Goal: Task Accomplishment & Management: Manage account settings

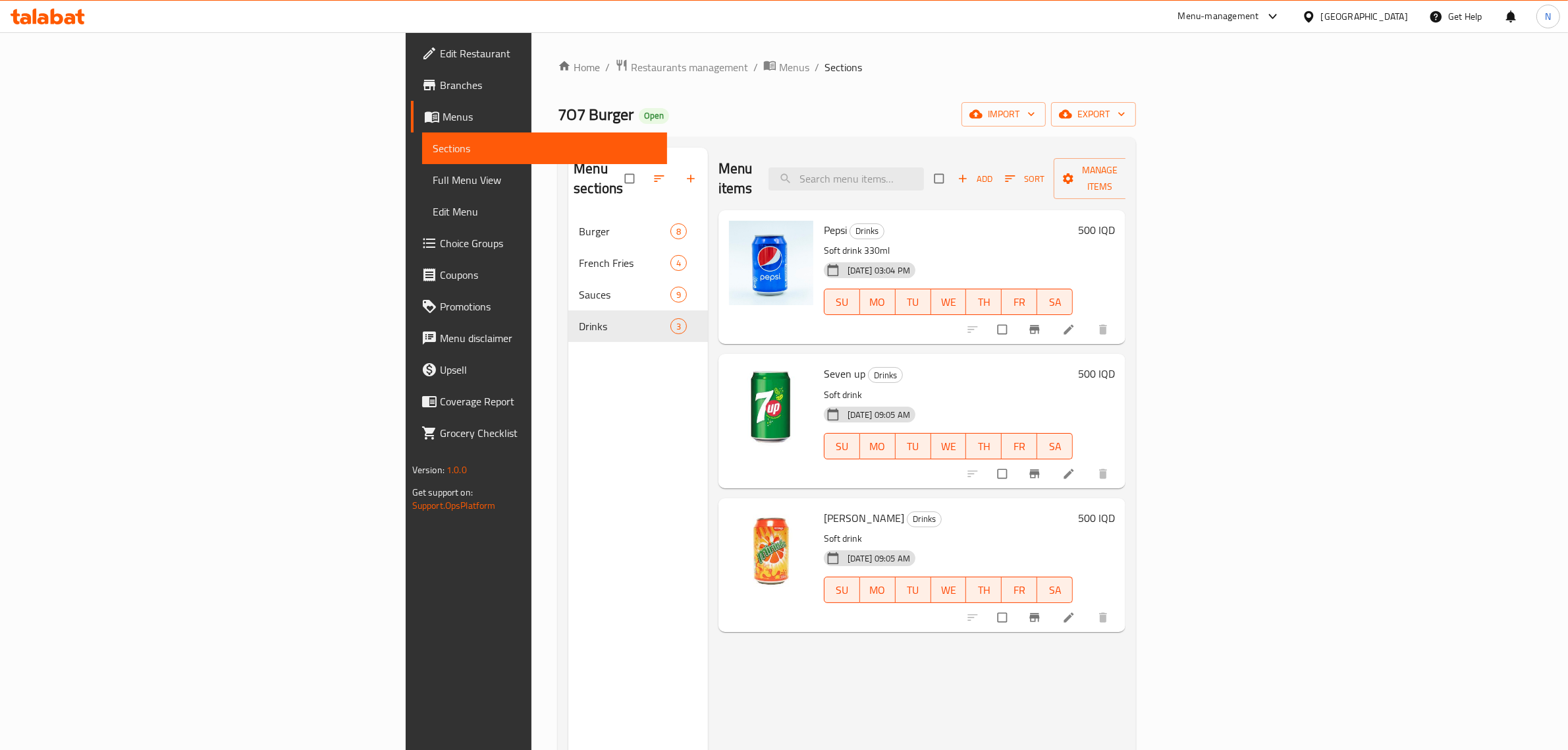
click at [64, 17] on icon at bounding box center [47, 16] width 75 height 16
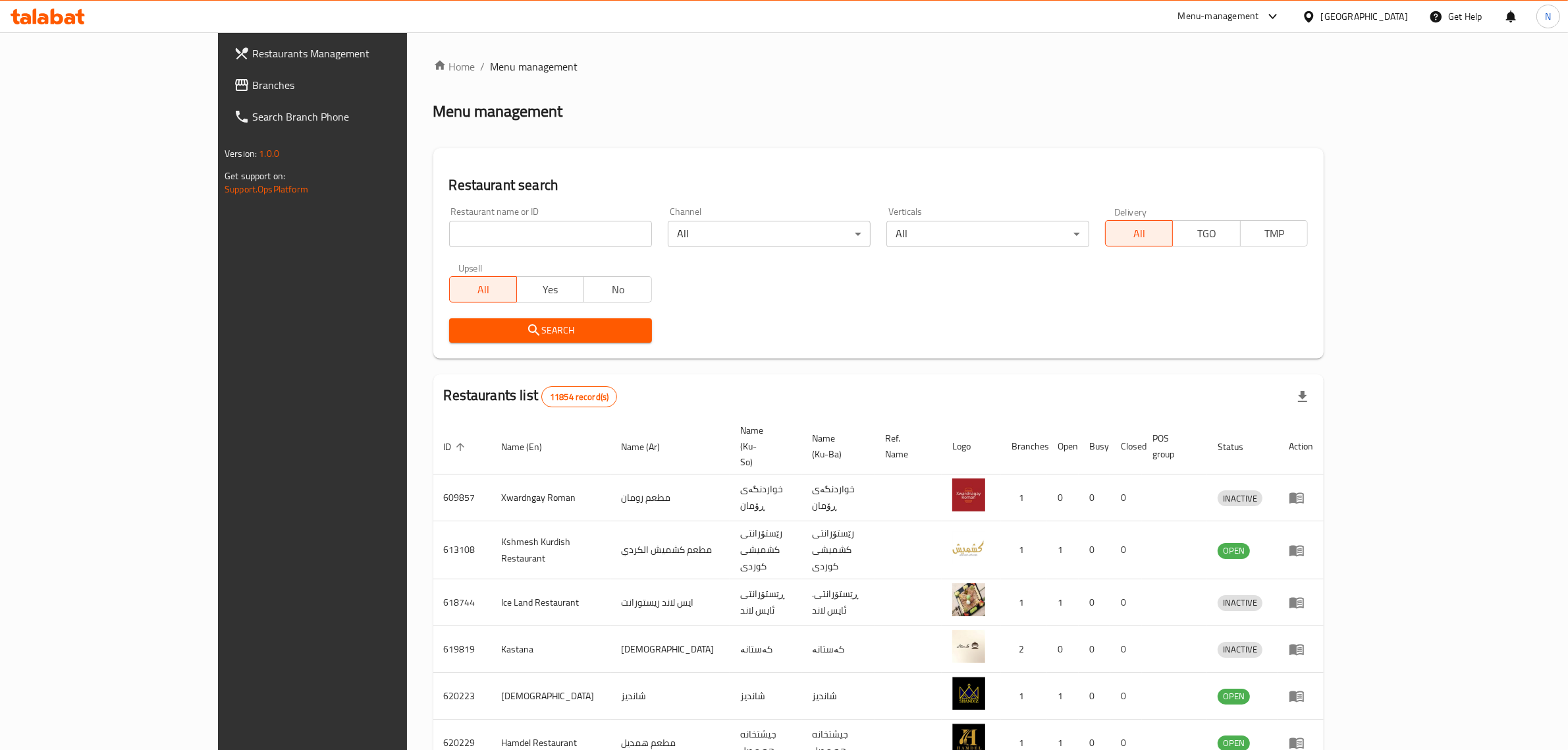
click at [449, 222] on input "search" at bounding box center [550, 234] width 203 height 26
paste input "707725"
type input "707725"
click at [569, 335] on span "Search" at bounding box center [550, 329] width 182 height 16
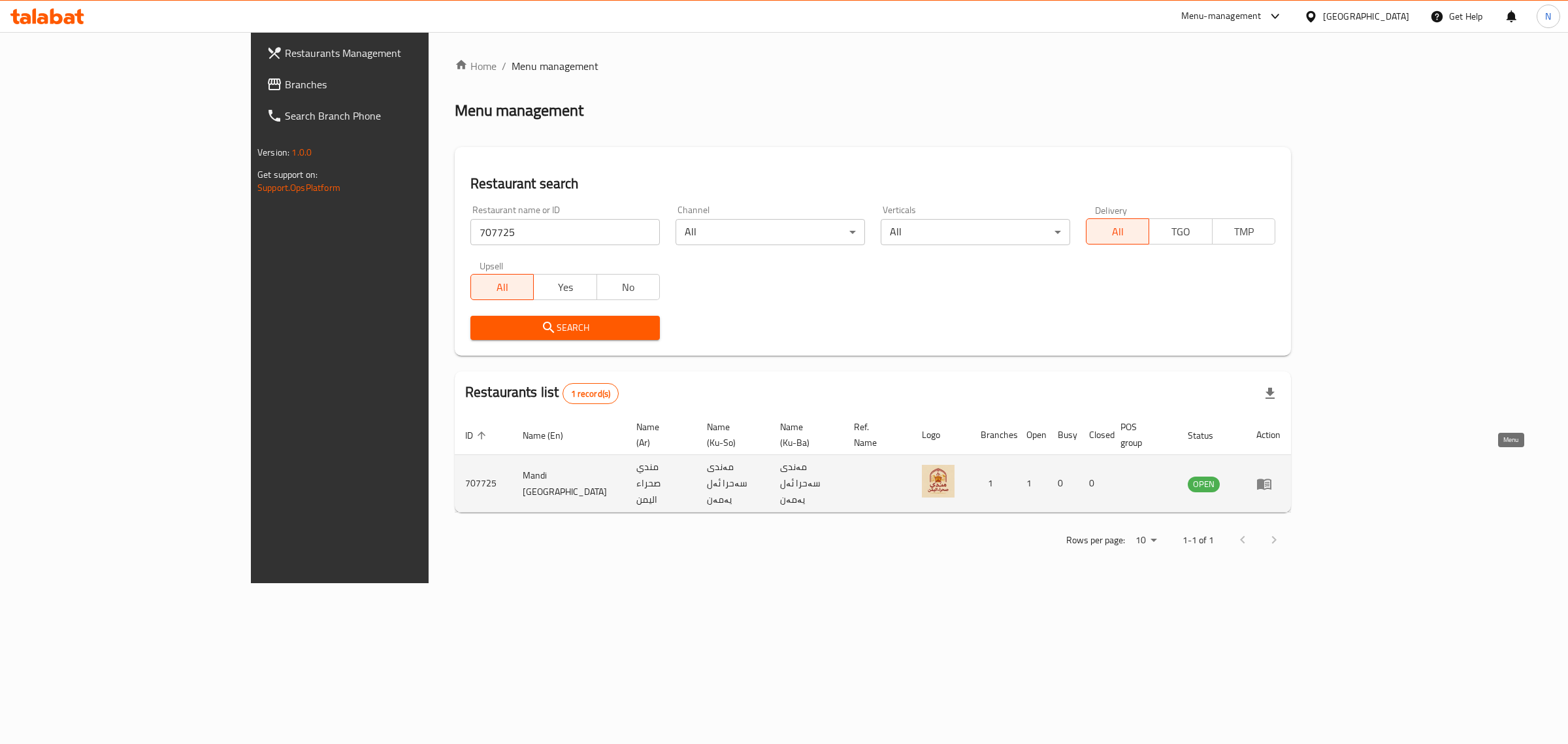
click at [1271, 475] on icon "enhanced table" at bounding box center [1264, 483] width 16 height 16
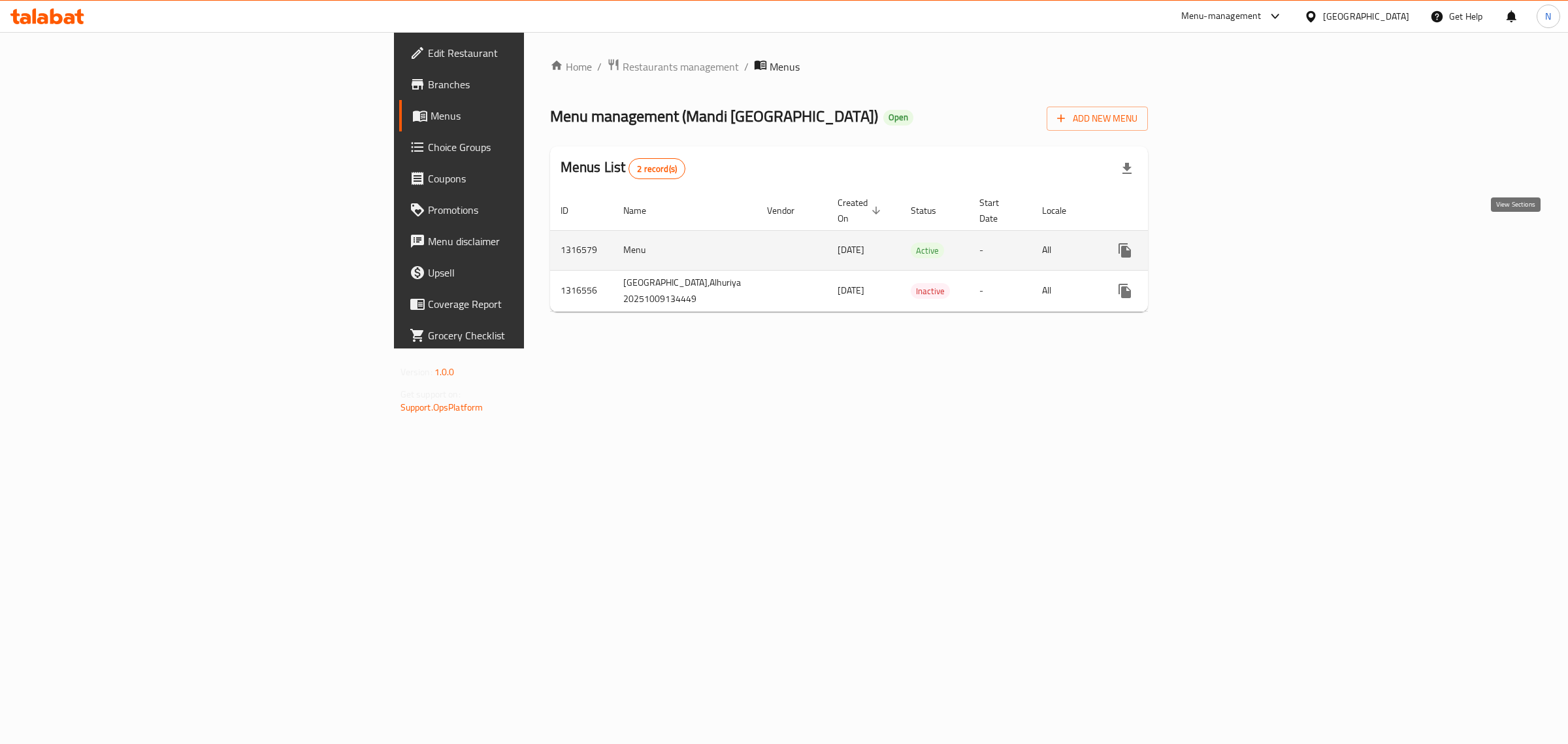
click at [1227, 242] on icon "enhanced table" at bounding box center [1219, 250] width 16 height 16
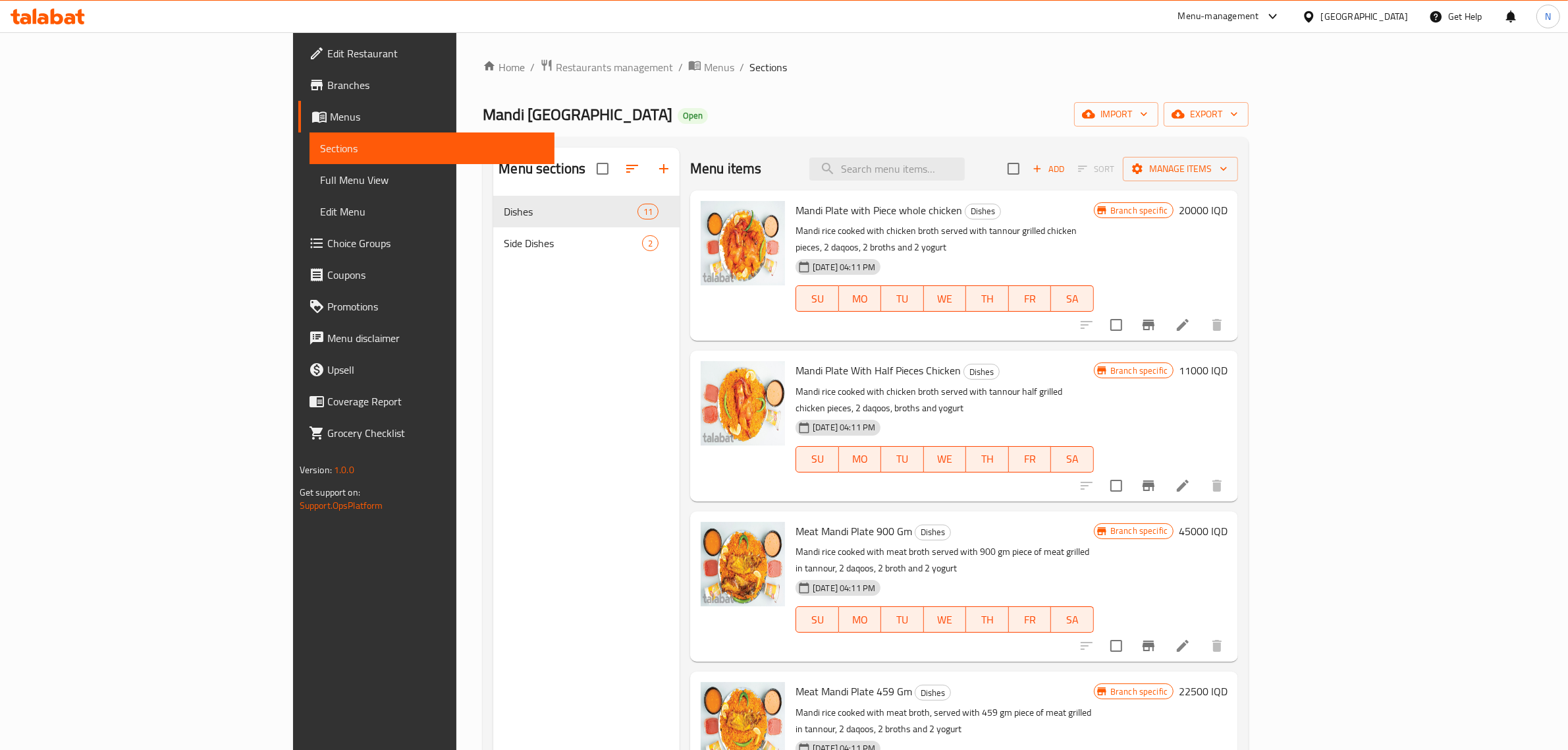
click at [327, 91] on span "Branches" at bounding box center [436, 85] width 217 height 16
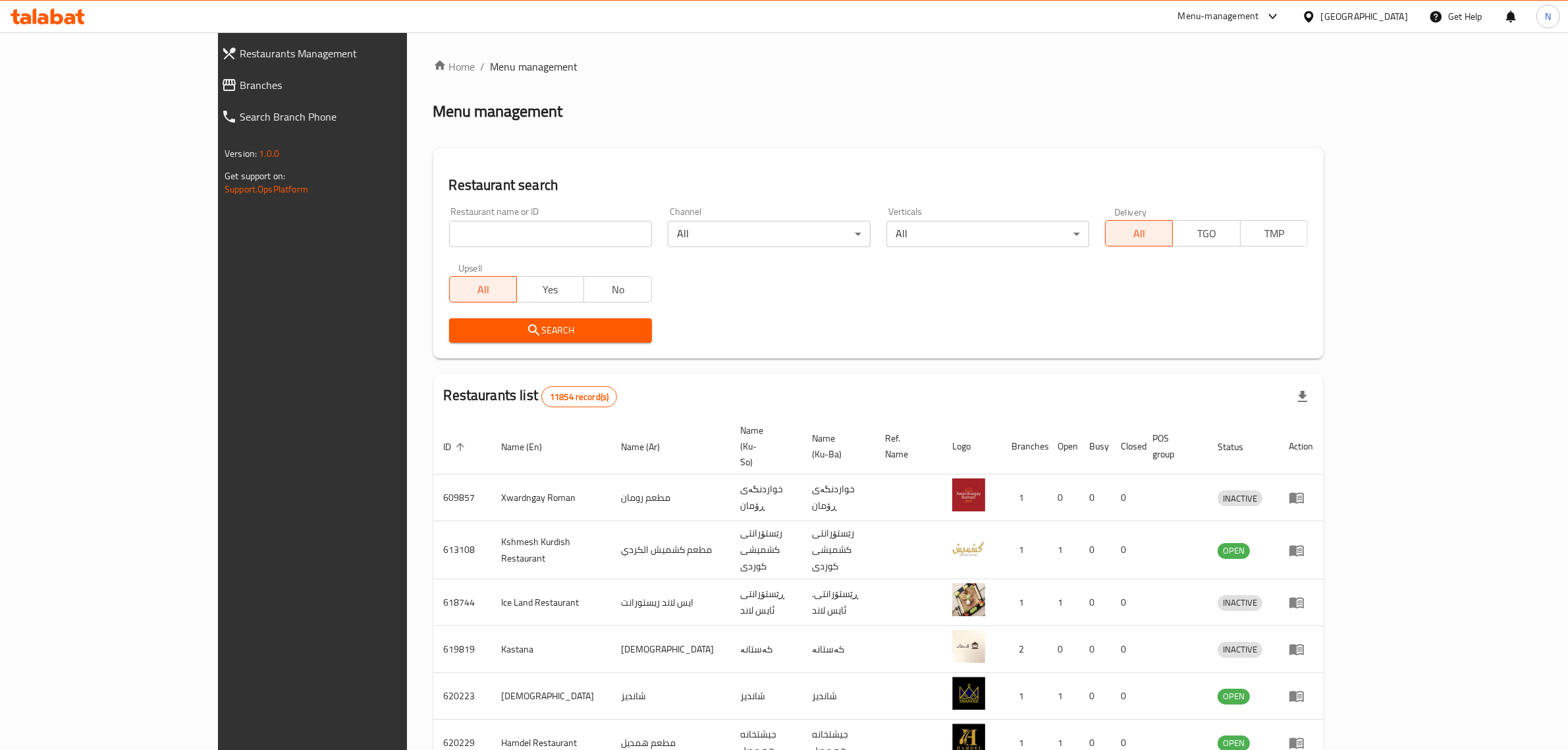
click at [517, 235] on input "search" at bounding box center [550, 234] width 203 height 26
paste input "Halal Guys"
type input "Halal Guys"
click at [548, 336] on span "Search" at bounding box center [550, 329] width 182 height 16
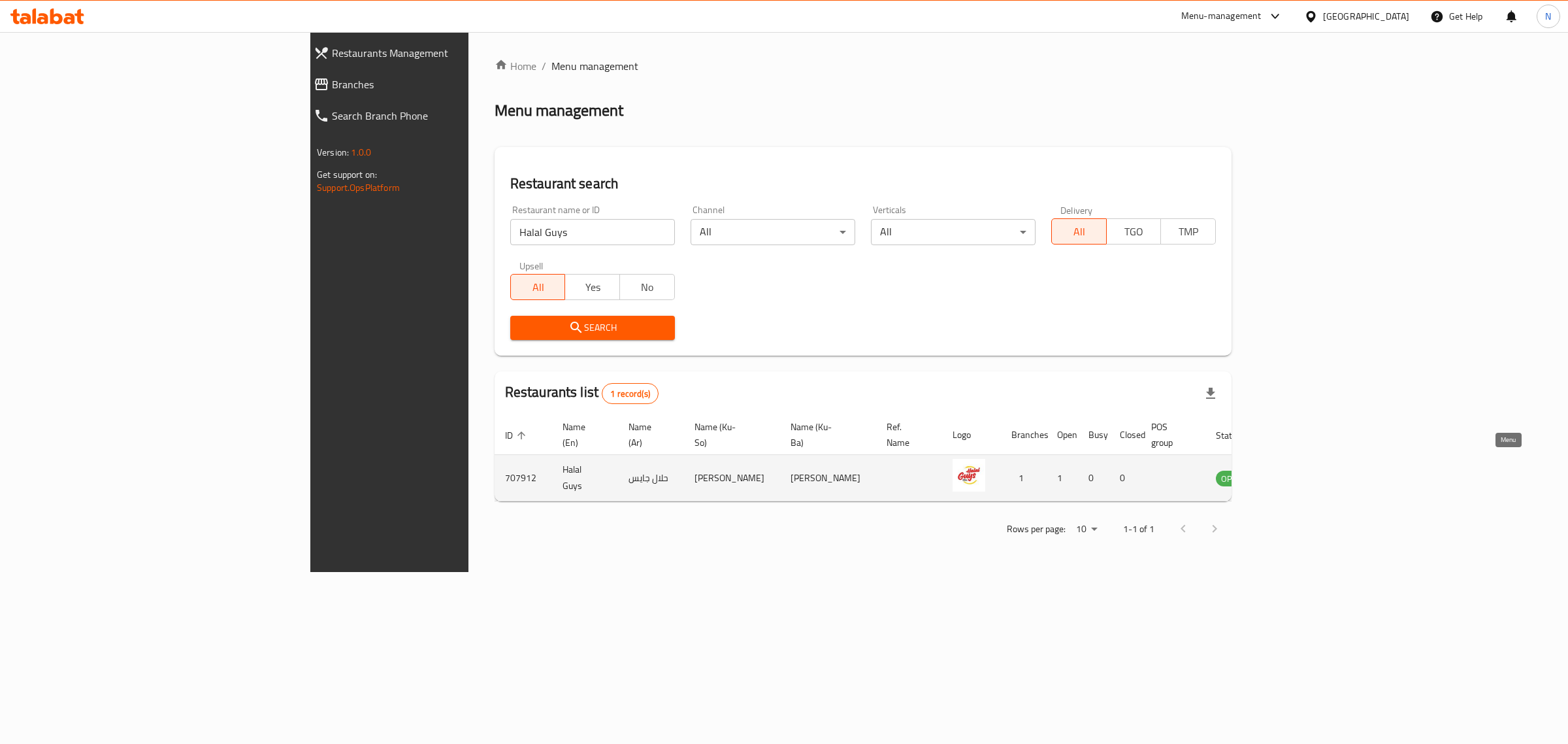
click at [1299, 474] on icon "enhanced table" at bounding box center [1291, 479] width 14 height 11
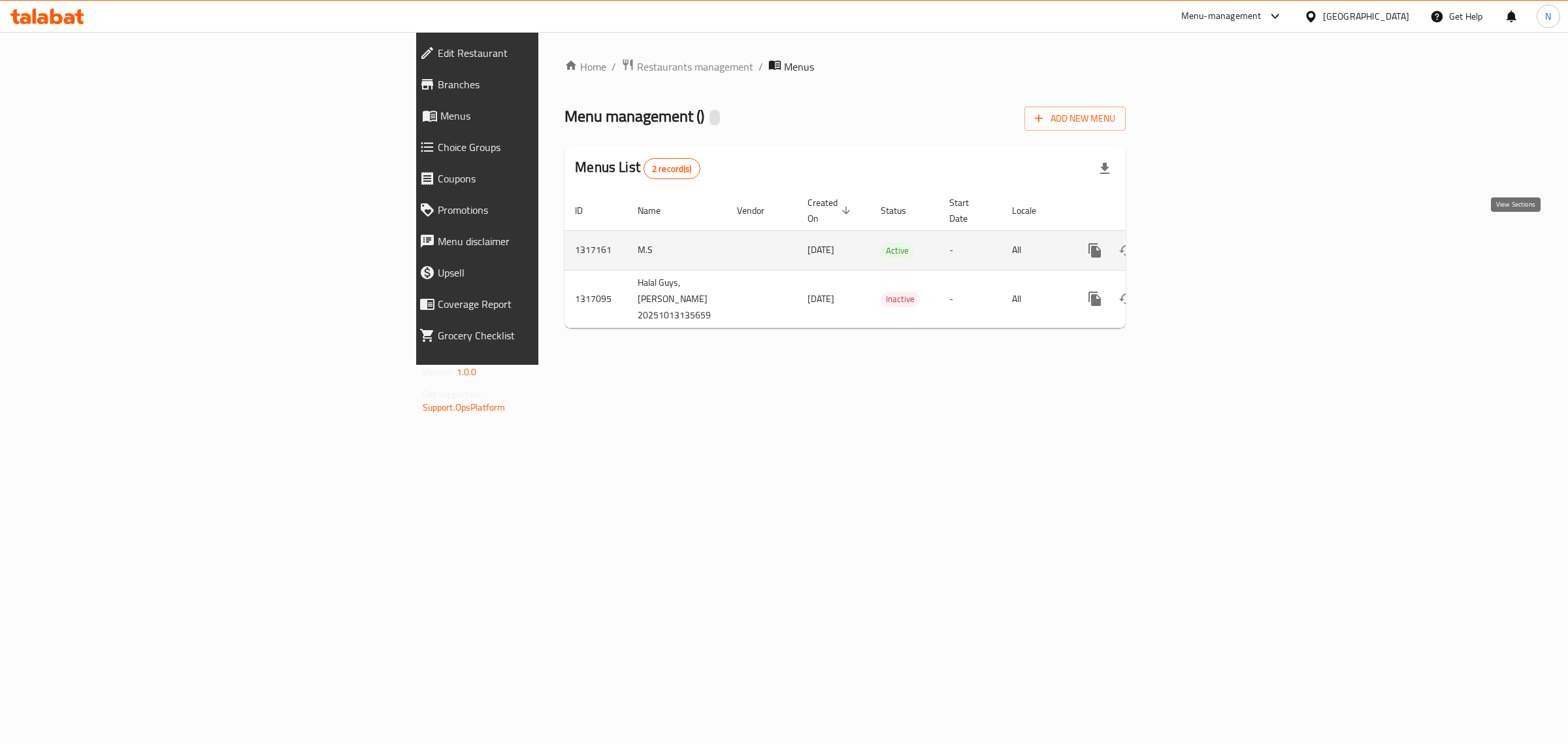
click at [1197, 242] on icon "enhanced table" at bounding box center [1188, 250] width 16 height 16
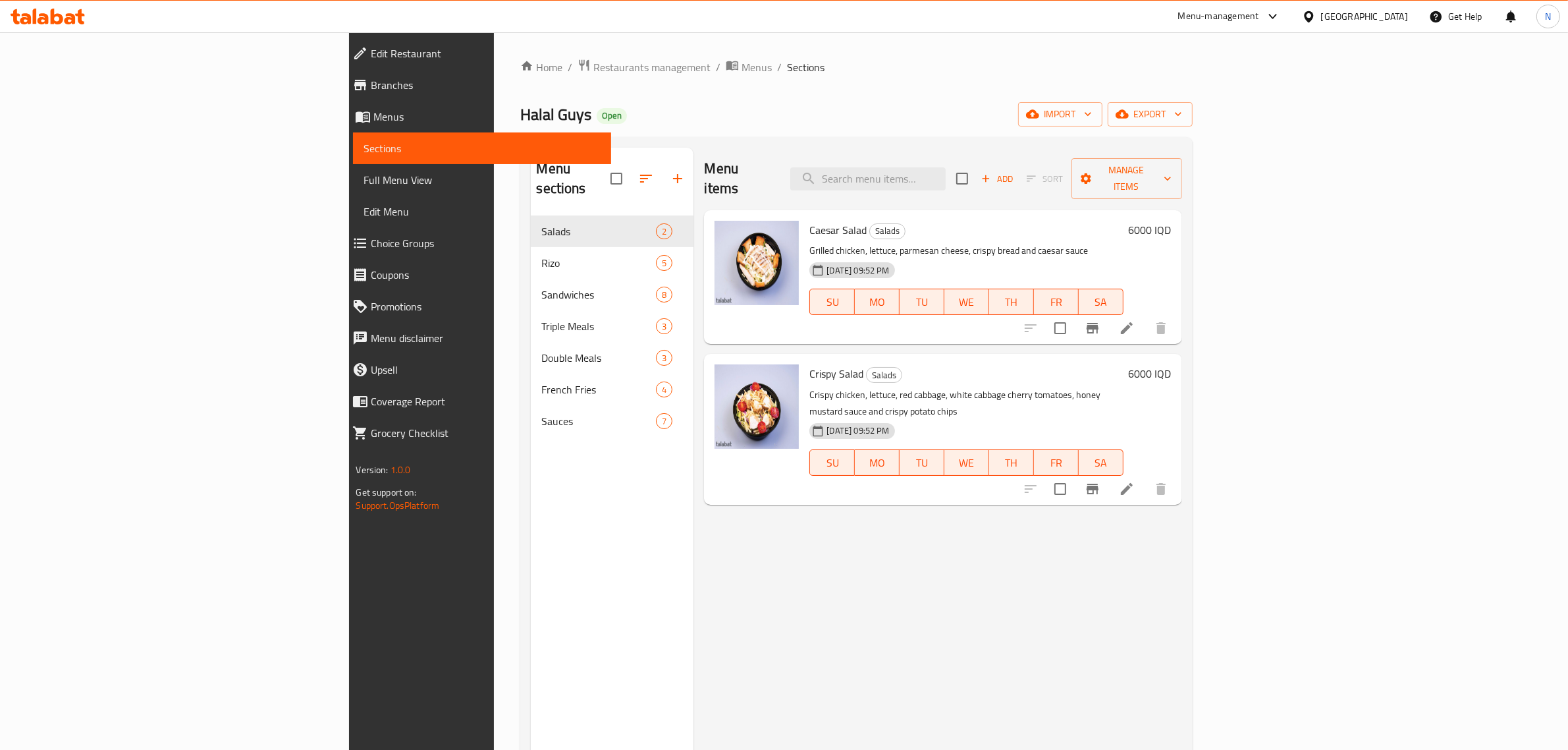
click at [74, 12] on icon at bounding box center [47, 16] width 75 height 16
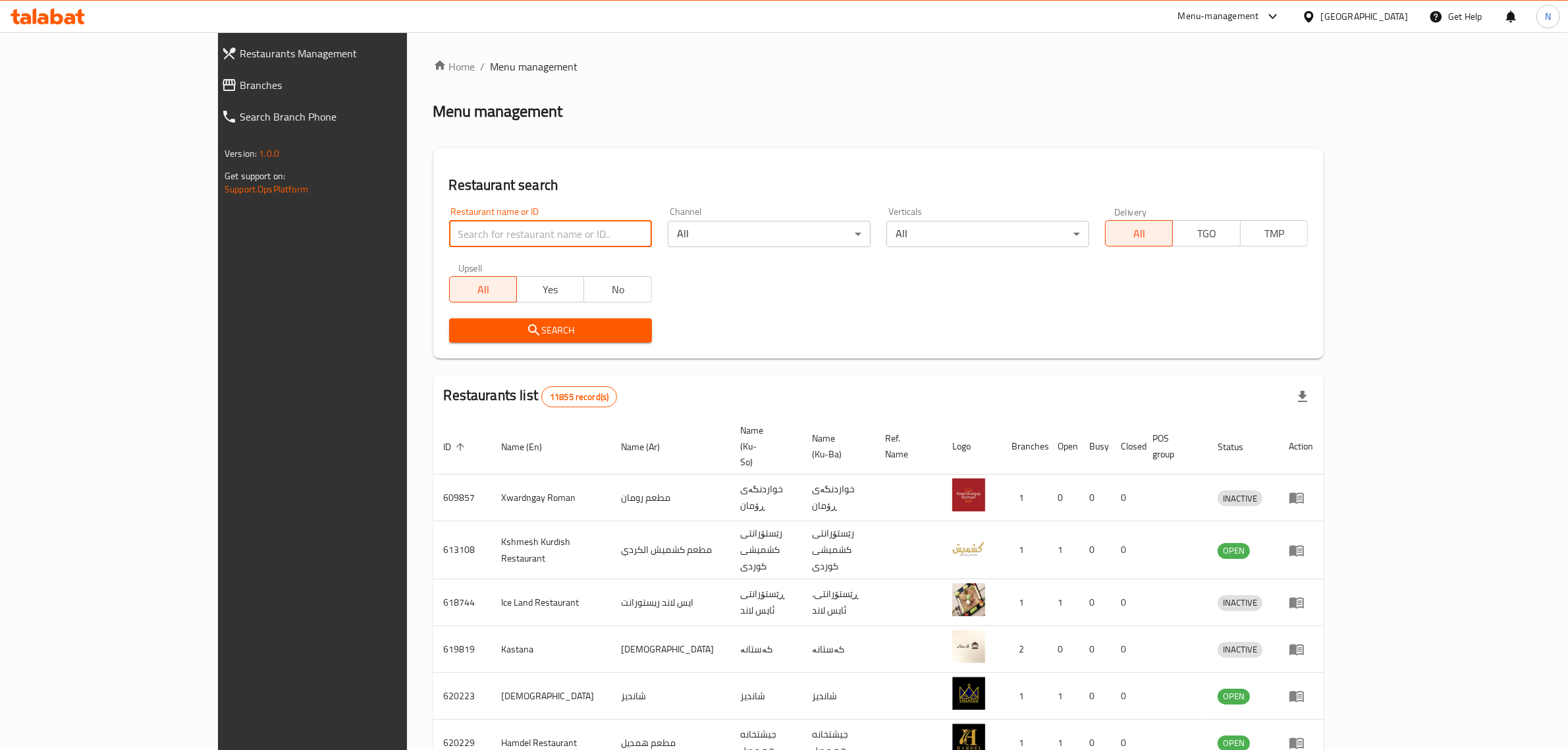
drag, startPoint x: 0, startPoint y: 0, endPoint x: 418, endPoint y: 231, distance: 477.6
click at [449, 231] on input "search" at bounding box center [550, 234] width 203 height 26
paste input "707869"
type input "707869"
click at [477, 340] on button "Search" at bounding box center [550, 330] width 203 height 25
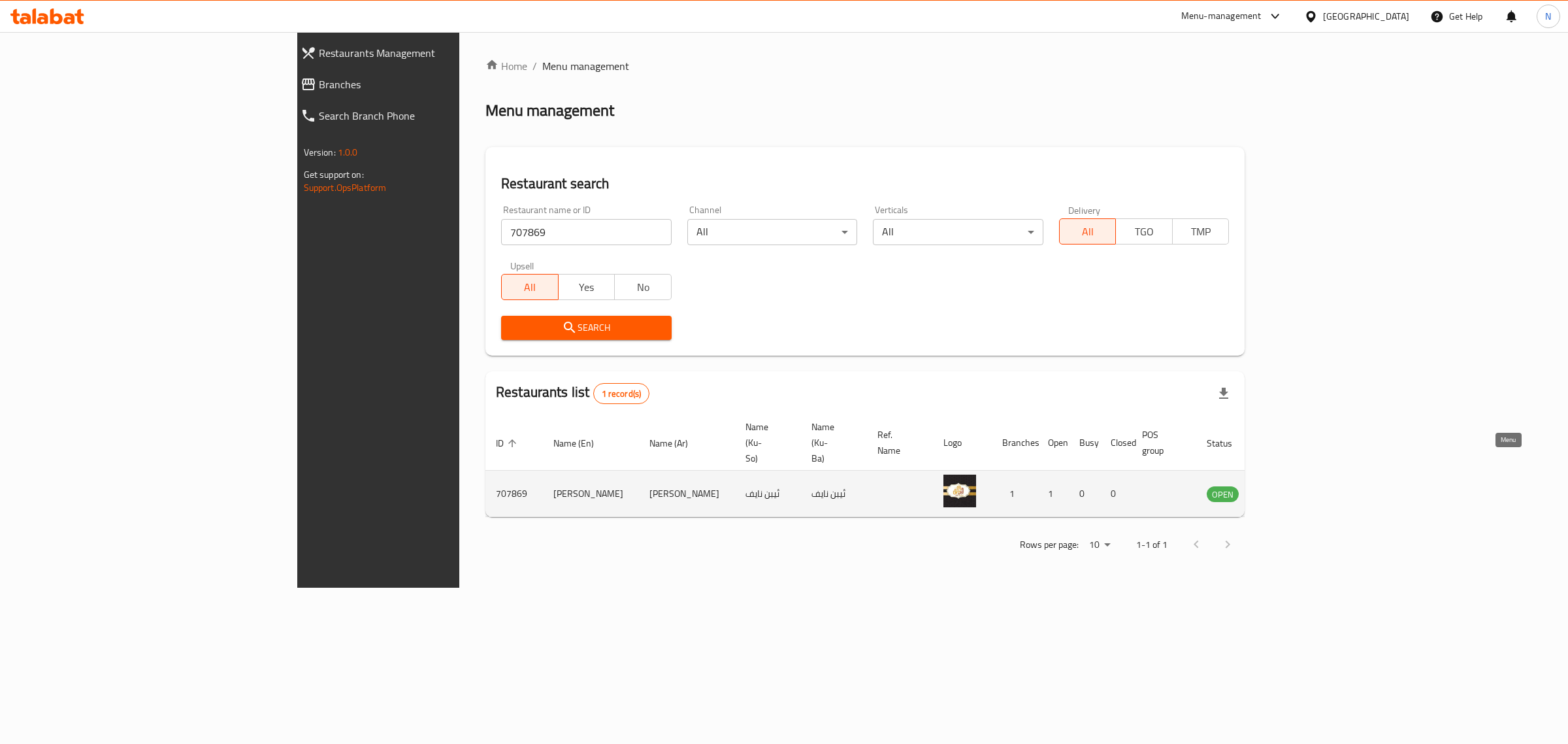
click at [1290, 489] on icon "enhanced table" at bounding box center [1283, 494] width 14 height 11
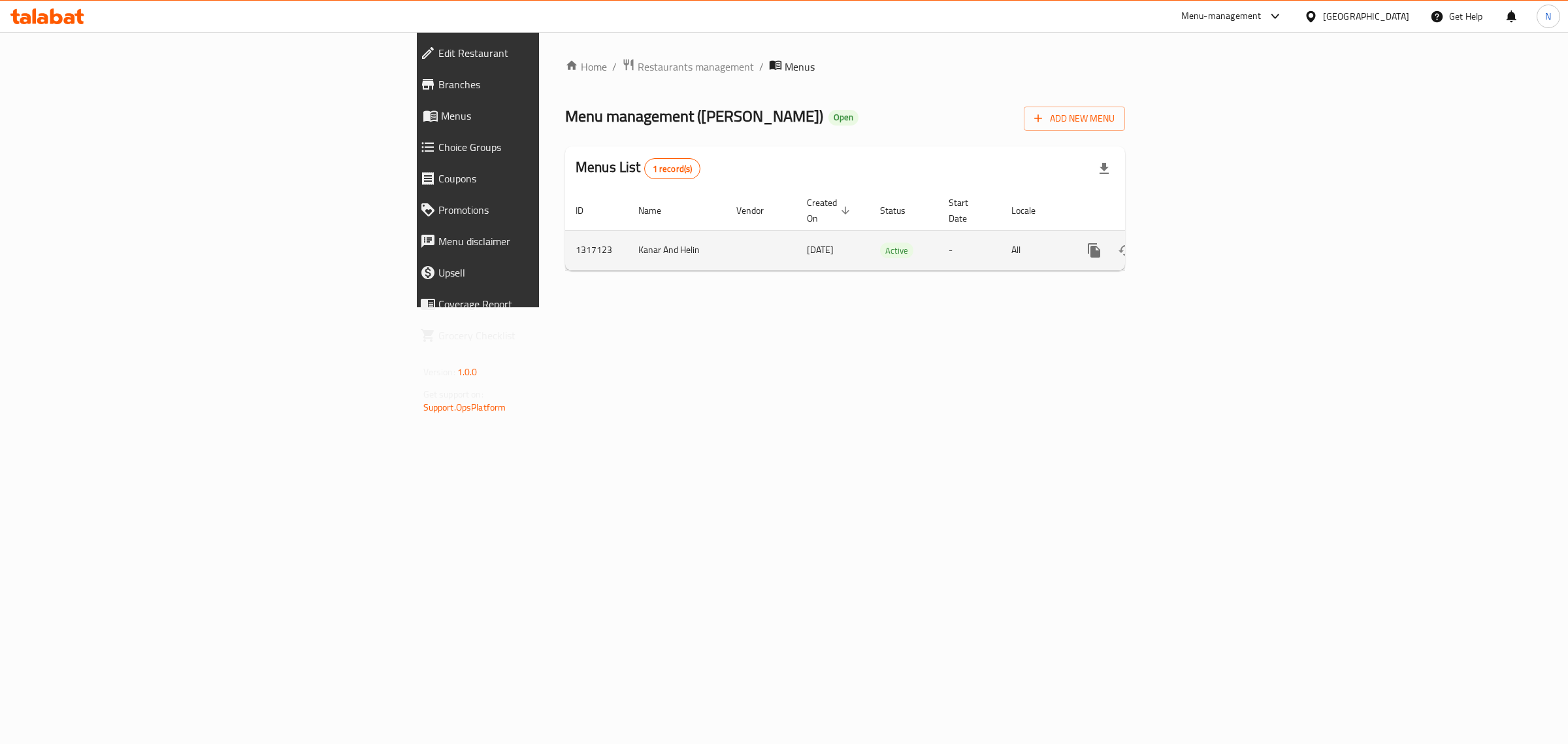
click at [1204, 235] on div "enhanced table" at bounding box center [1141, 251] width 125 height 32
click at [1196, 242] on icon "enhanced table" at bounding box center [1188, 250] width 16 height 16
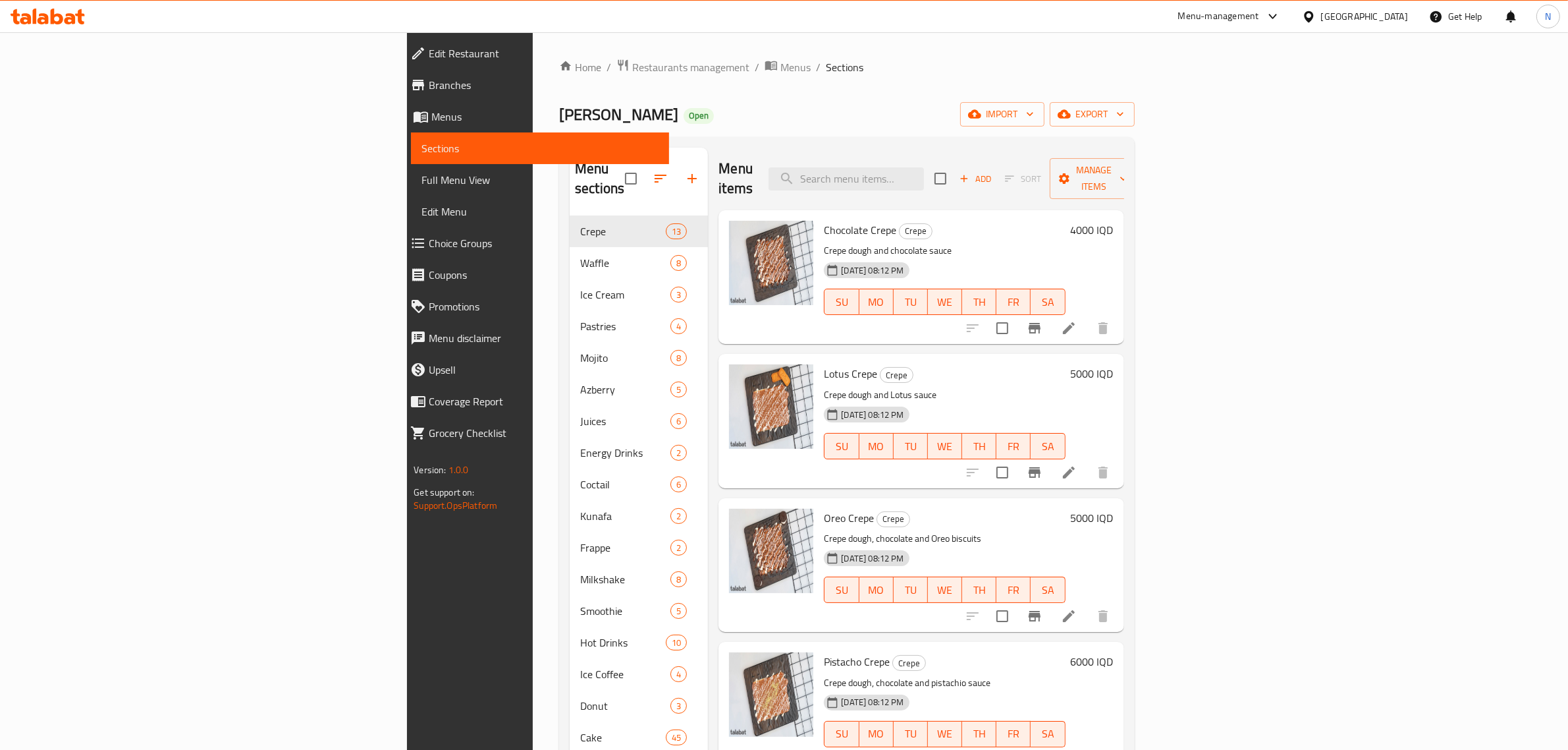
click at [429, 80] on span "Branches" at bounding box center [544, 85] width 230 height 16
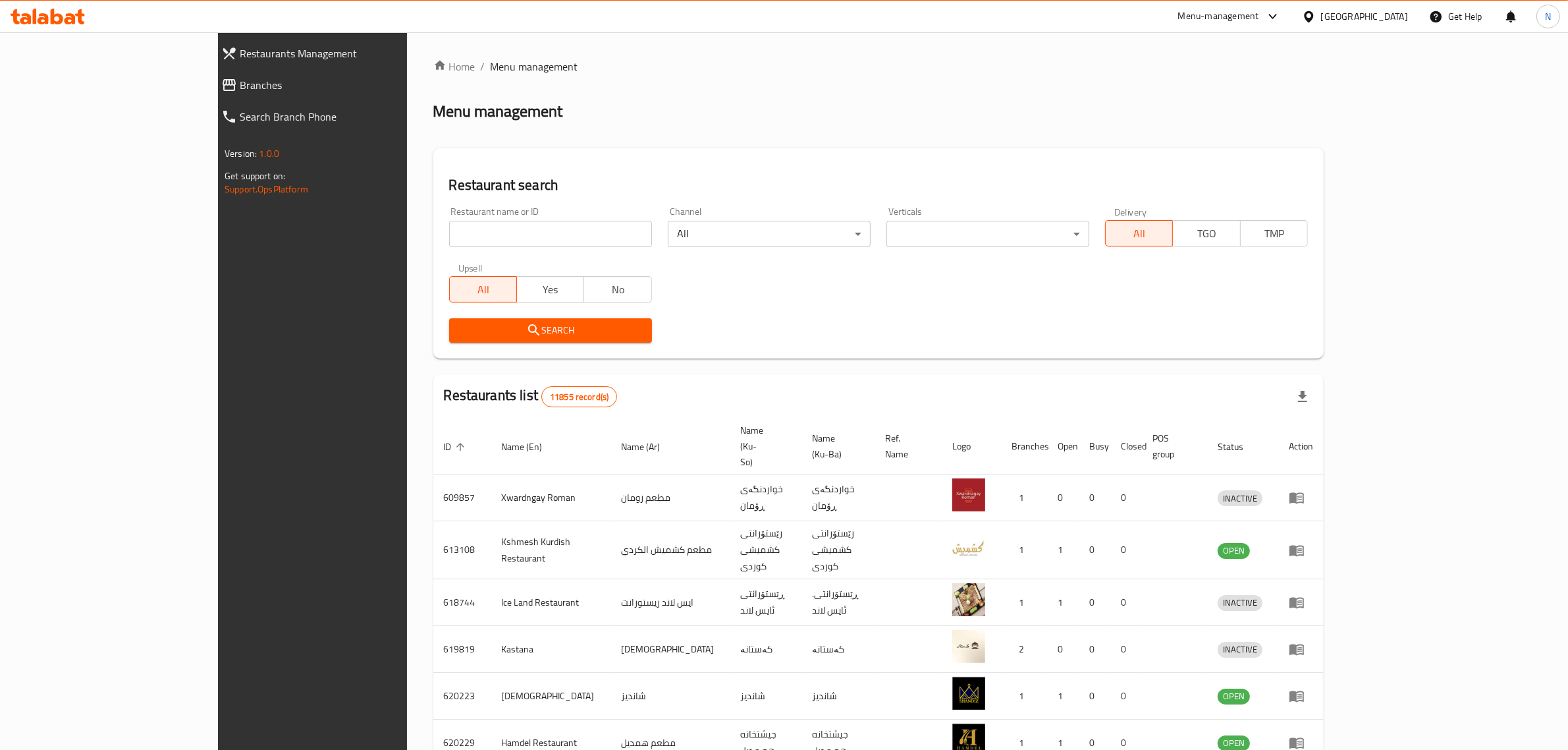
click at [560, 241] on input "search" at bounding box center [550, 234] width 203 height 26
paste input "Milano"
type input "Milano"
click at [551, 305] on div "Upsell All Yes No" at bounding box center [551, 282] width 219 height 56
click at [551, 308] on div "Upsell All Yes No" at bounding box center [551, 282] width 219 height 56
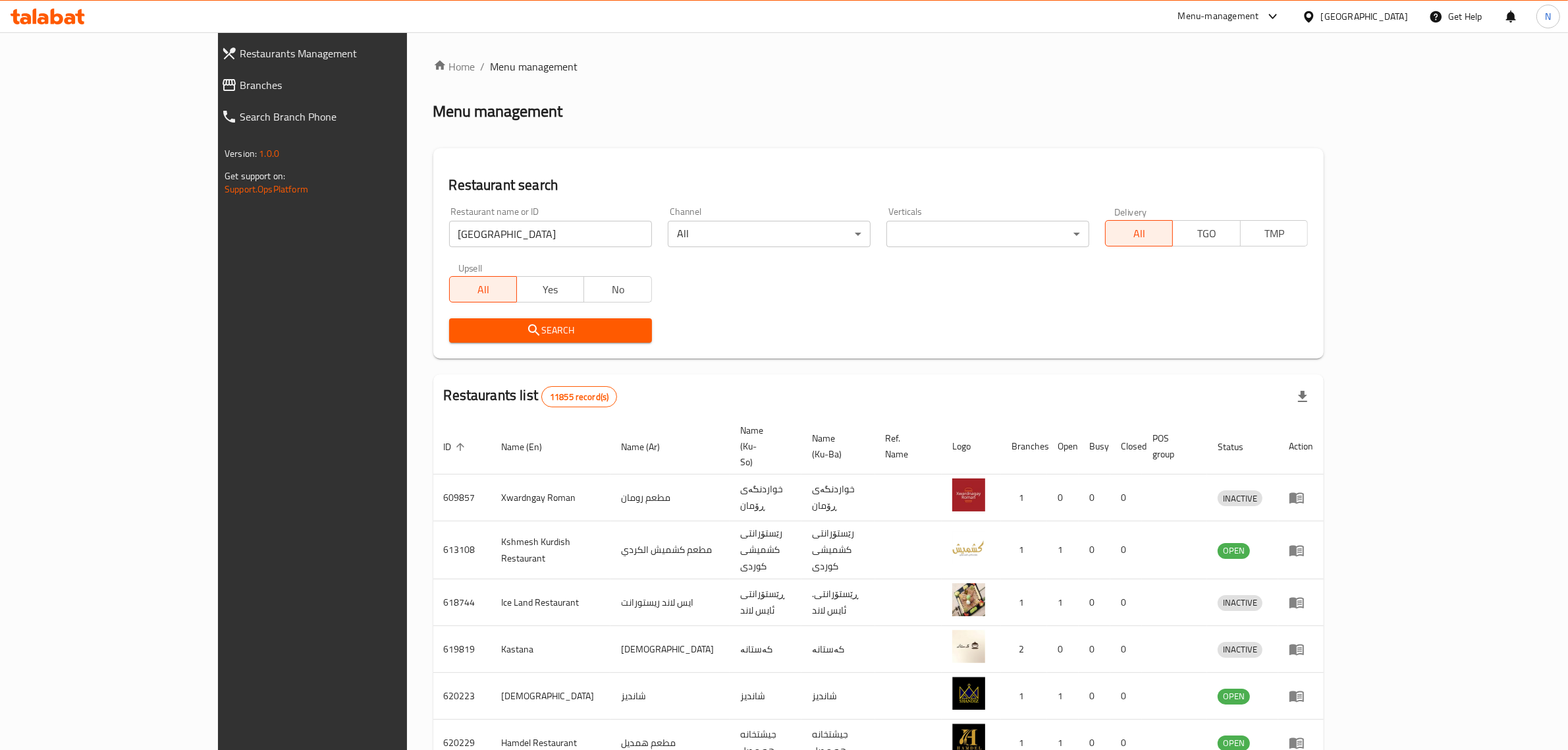
click at [554, 317] on div "Search" at bounding box center [551, 330] width 219 height 41
click at [555, 328] on span "Search" at bounding box center [550, 329] width 182 height 16
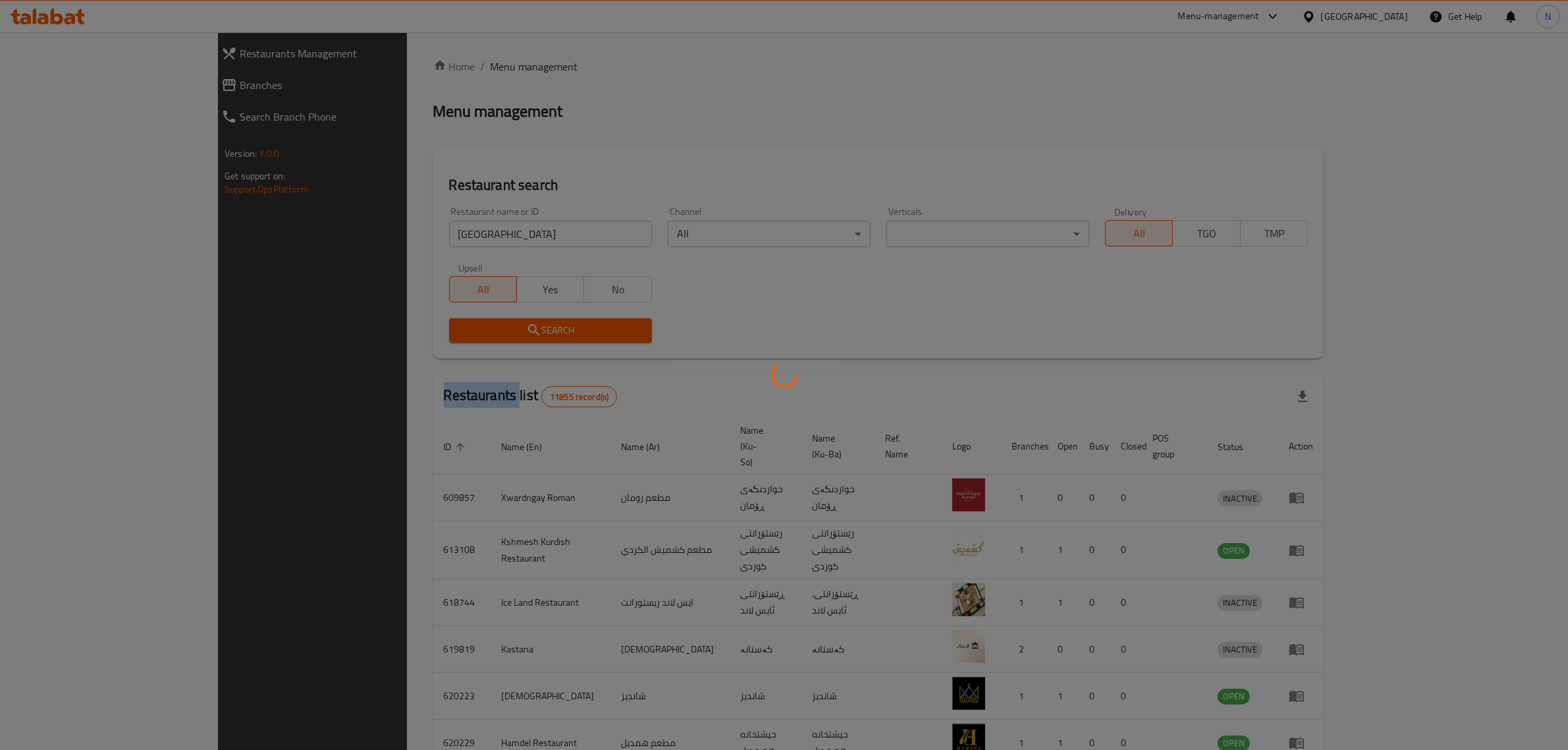
click at [555, 328] on div at bounding box center [784, 375] width 1568 height 750
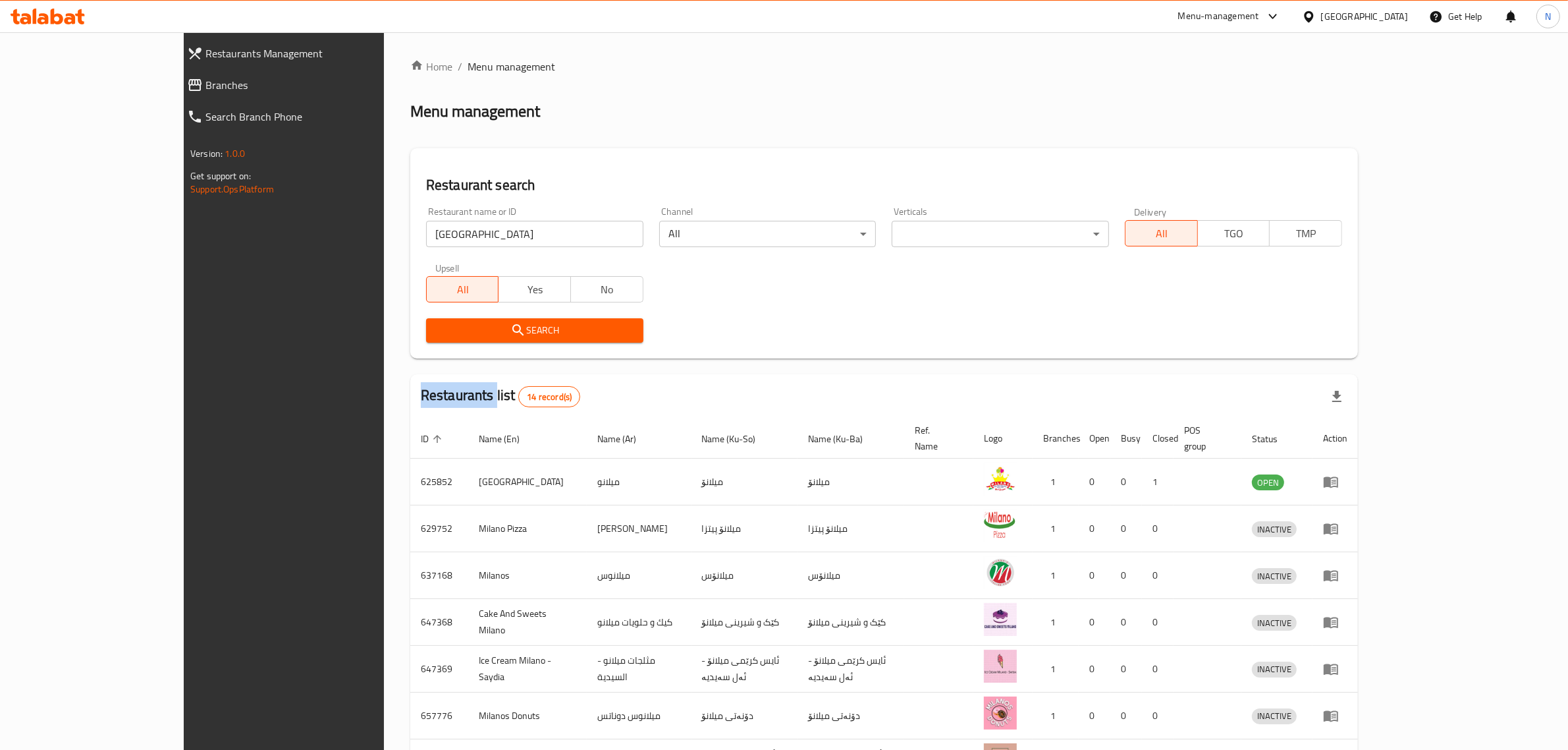
click at [548, 320] on button "Search" at bounding box center [535, 330] width 217 height 25
click at [519, 335] on span "Search" at bounding box center [535, 329] width 196 height 16
click at [463, 236] on input "Milano" at bounding box center [535, 234] width 217 height 26
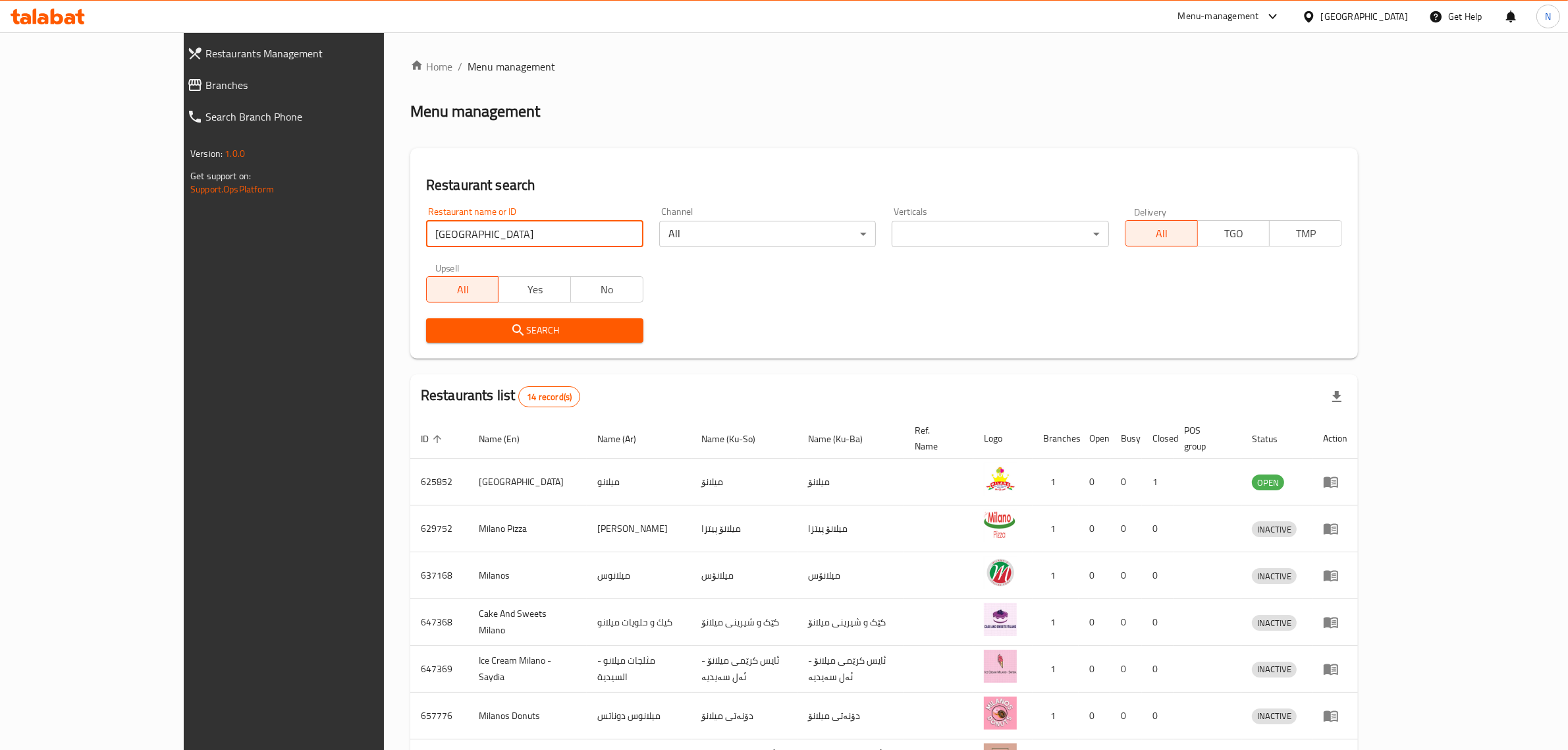
click at [764, 310] on div "Search" at bounding box center [884, 330] width 932 height 41
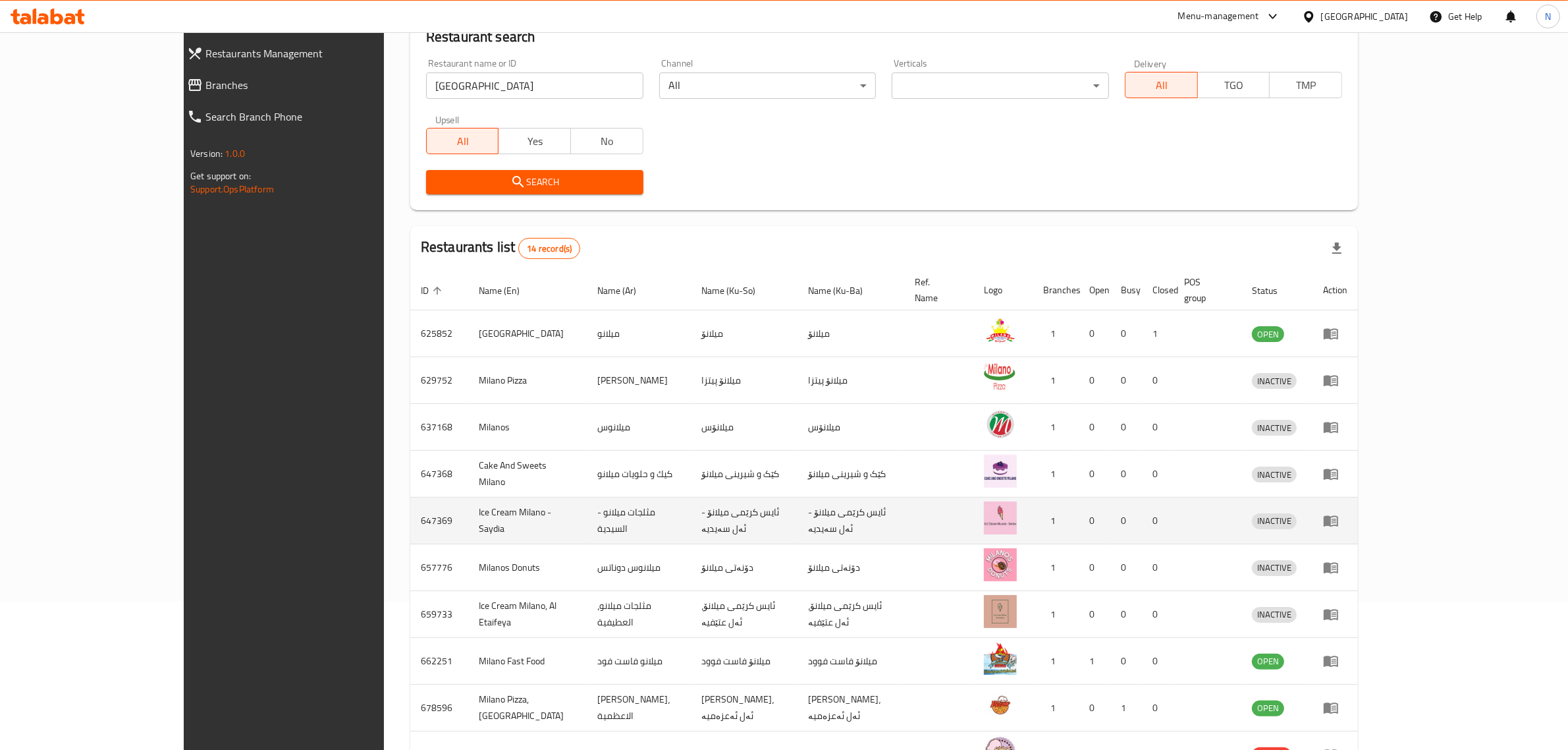
scroll to position [231, 0]
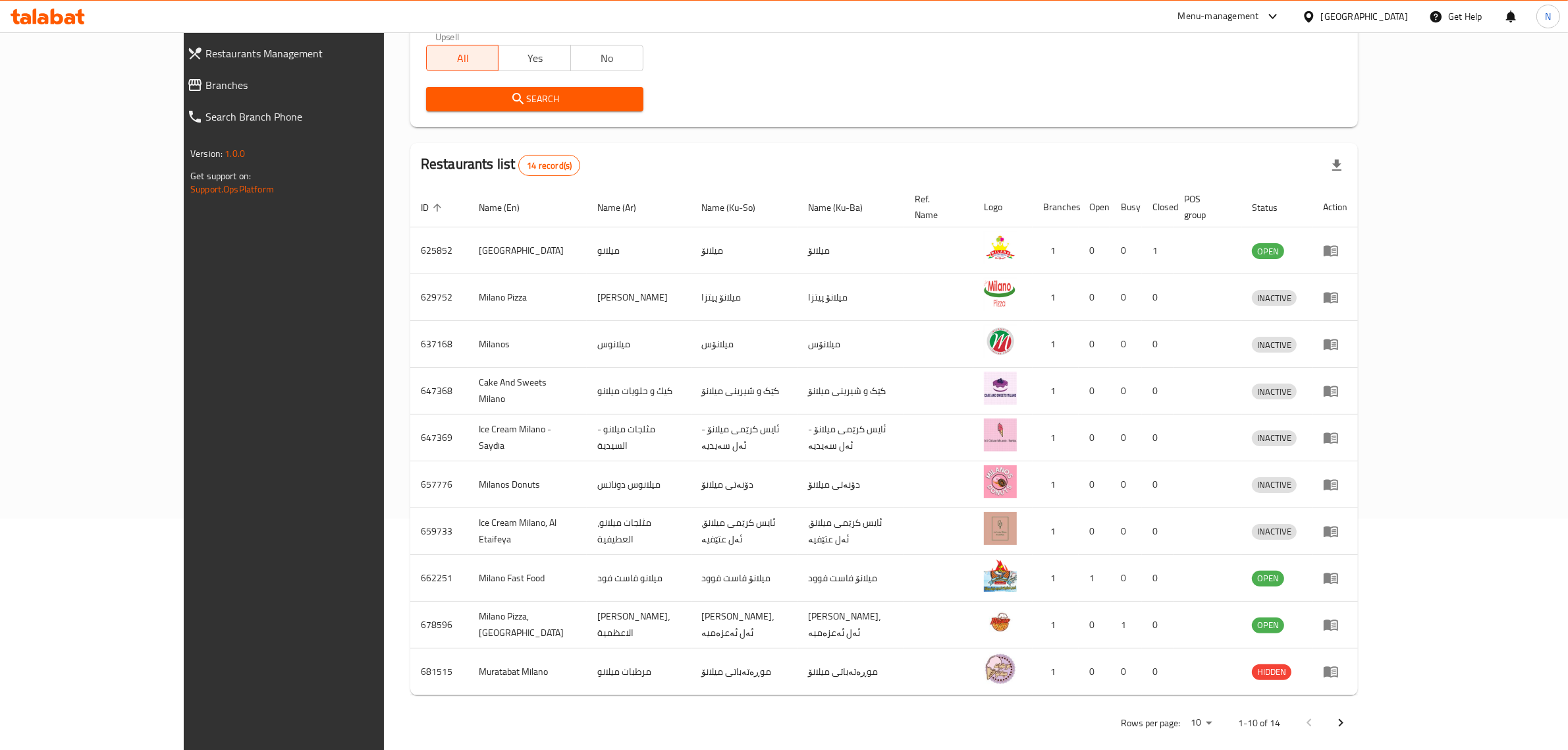
click at [1349, 715] on icon "Next page" at bounding box center [1341, 723] width 16 height 16
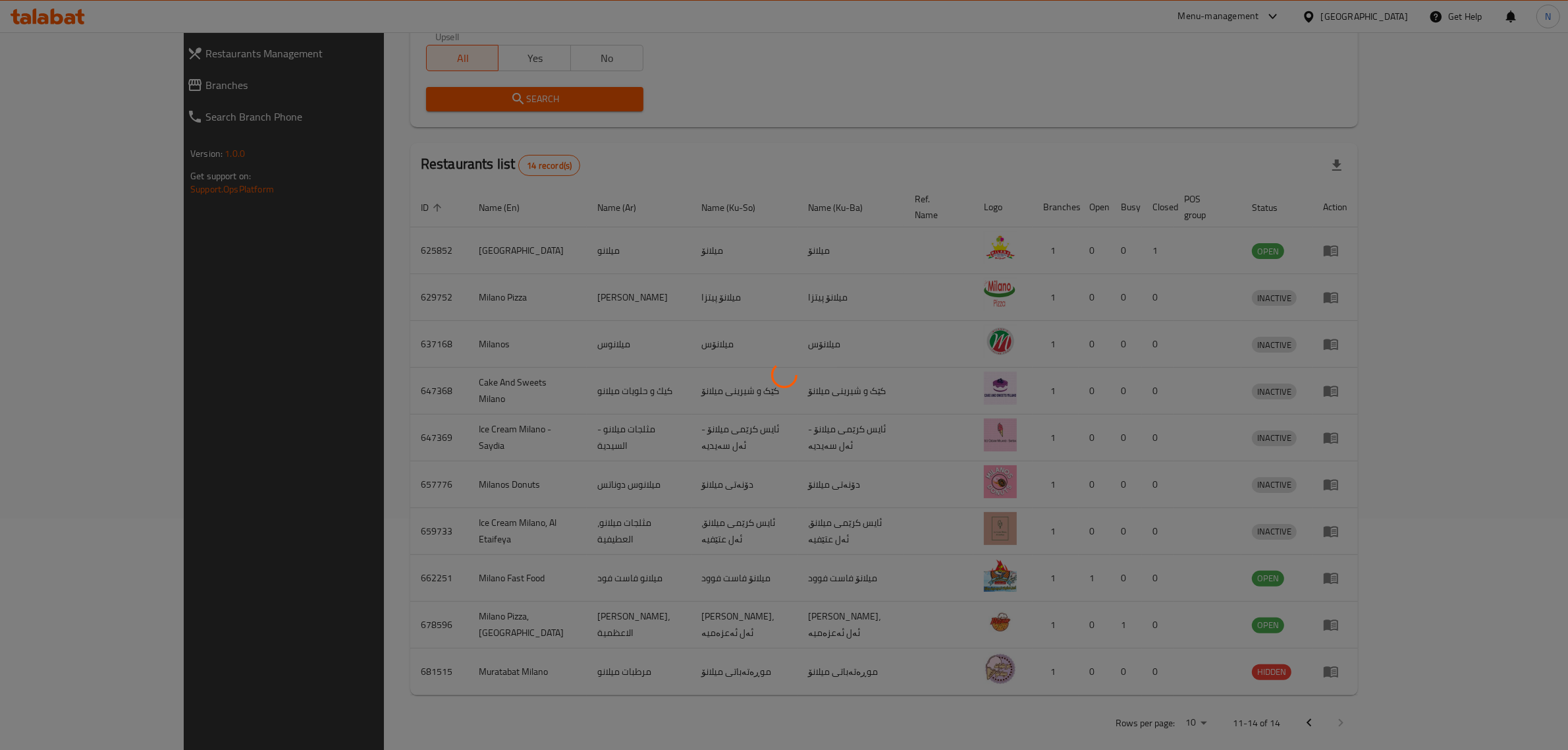
scroll to position [0, 0]
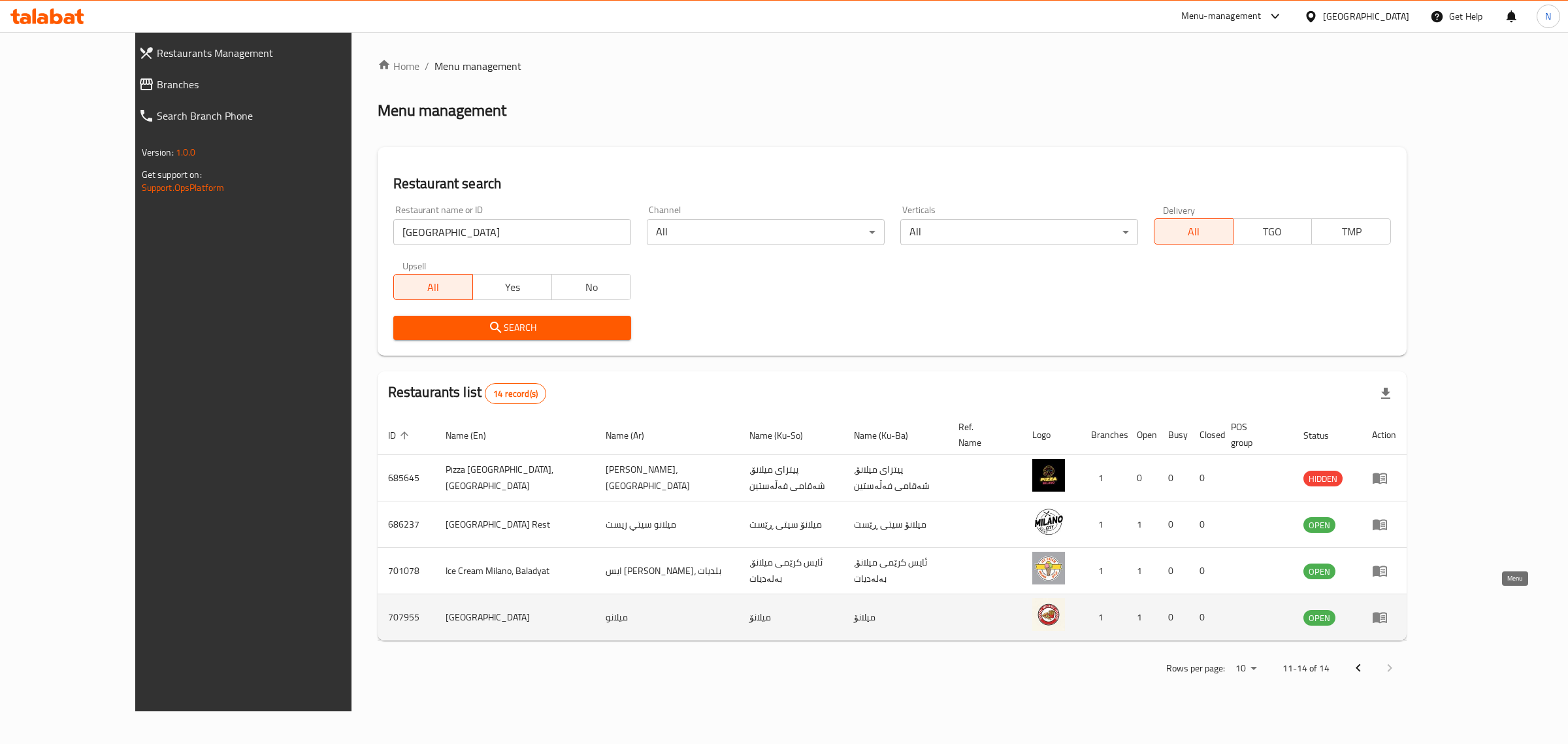
click at [1387, 609] on icon "enhanced table" at bounding box center [1379, 617] width 16 height 16
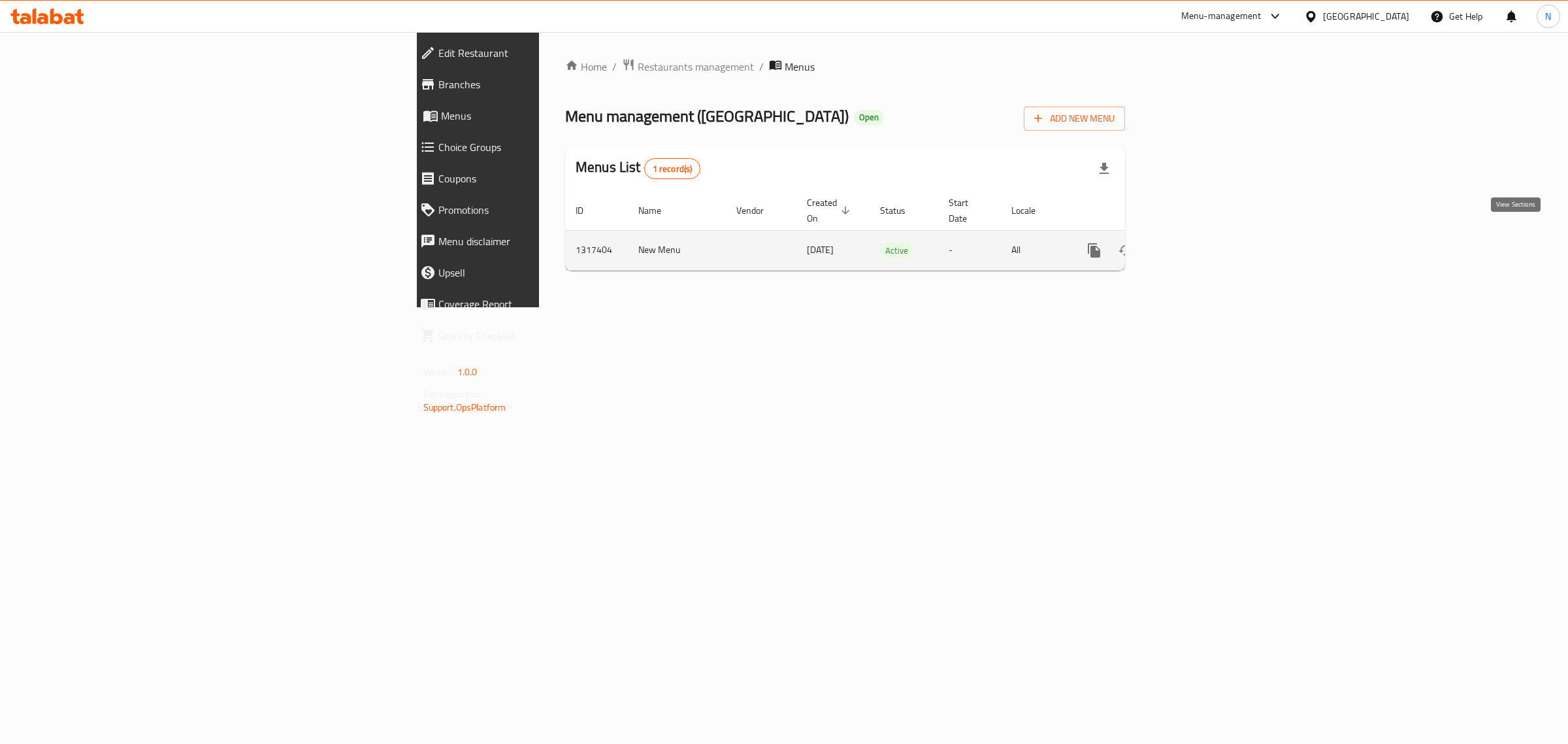
click at [1204, 239] on link "enhanced table" at bounding box center [1188, 251] width 32 height 32
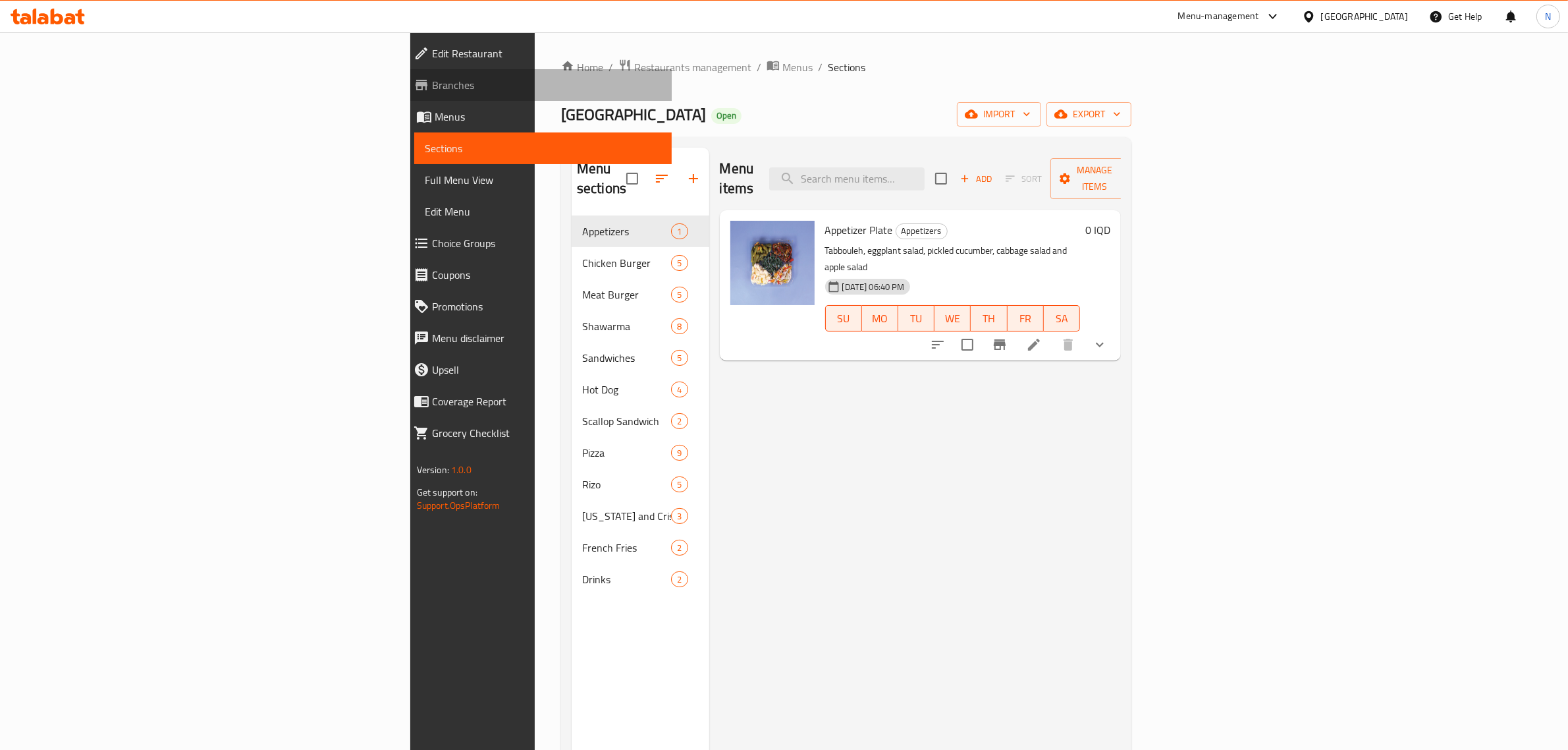
click at [432, 87] on span "Branches" at bounding box center [547, 85] width 230 height 16
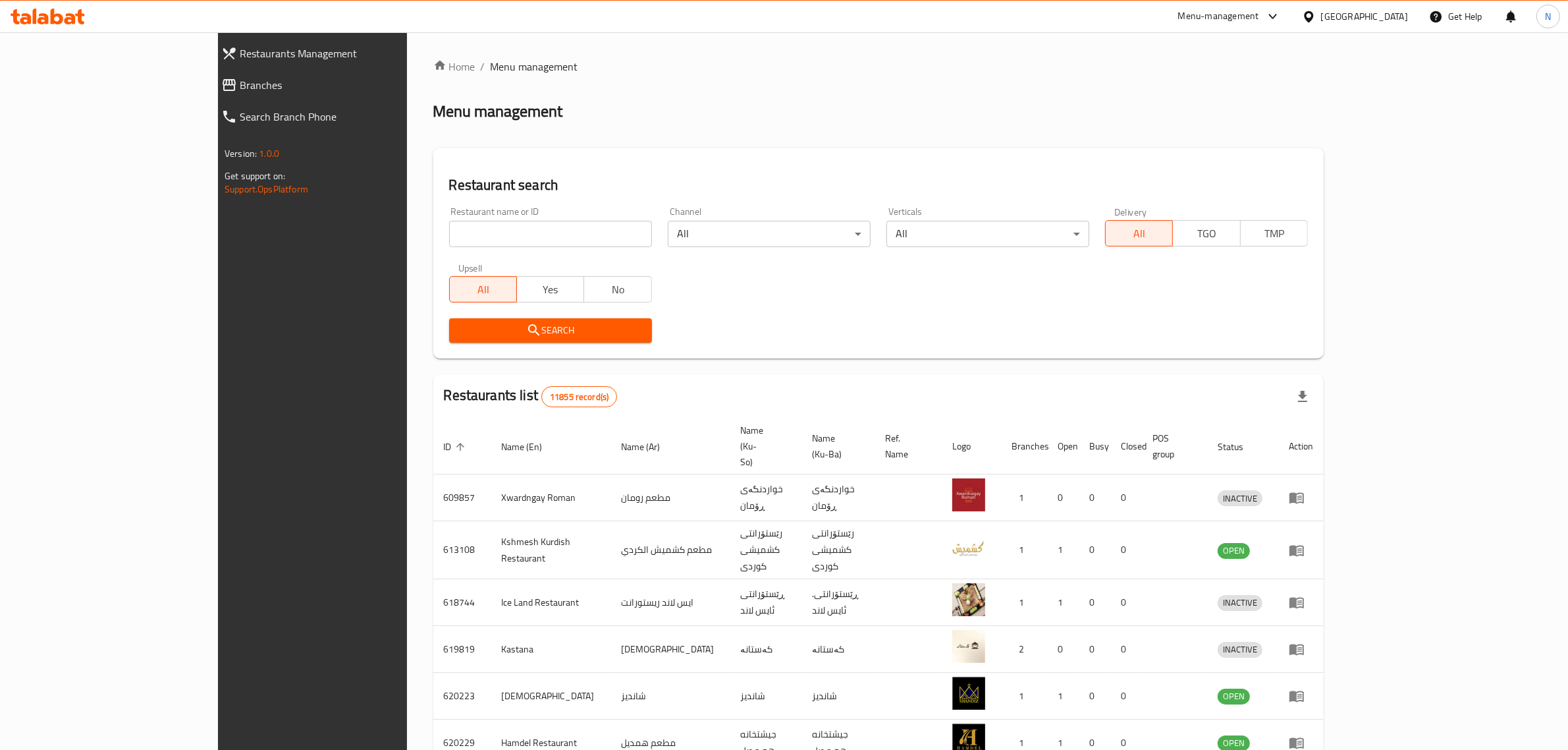
click at [558, 222] on input "search" at bounding box center [550, 234] width 203 height 26
paste input "[GEOGRAPHIC_DATA]"
type input "[GEOGRAPHIC_DATA]"
click at [531, 320] on button "Search" at bounding box center [550, 330] width 203 height 25
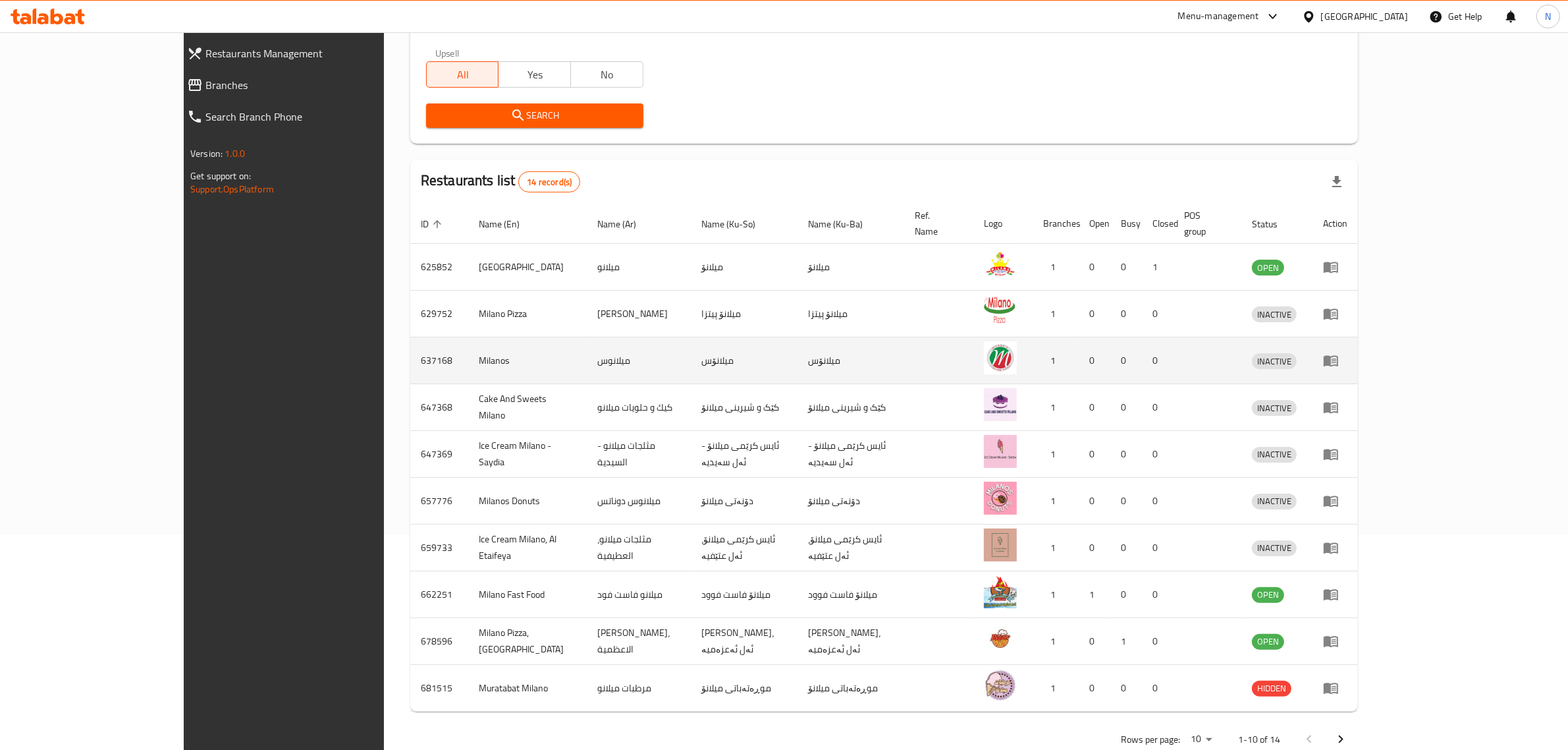
scroll to position [214, 0]
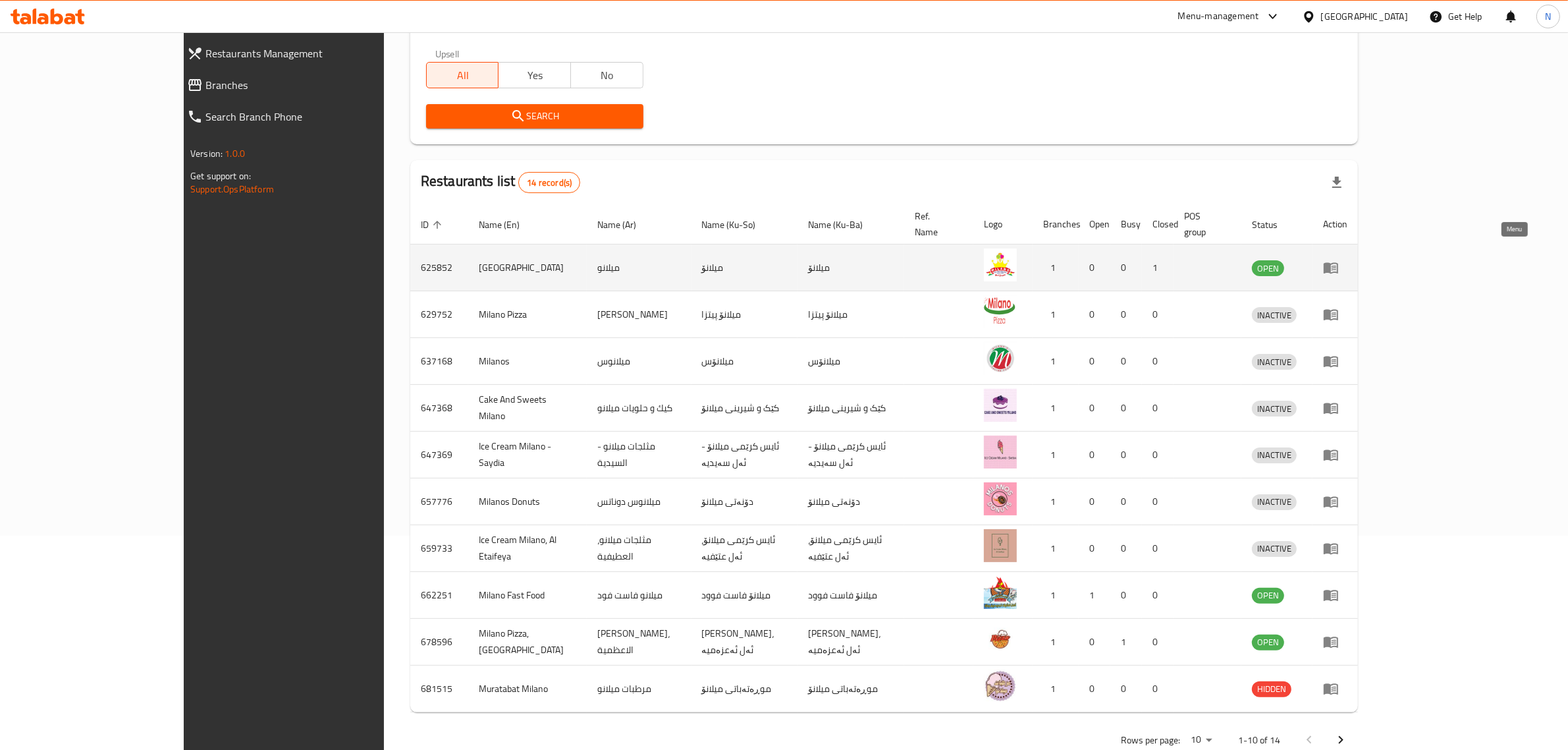
click at [1339, 263] on icon "enhanced table" at bounding box center [1330, 269] width 14 height 11
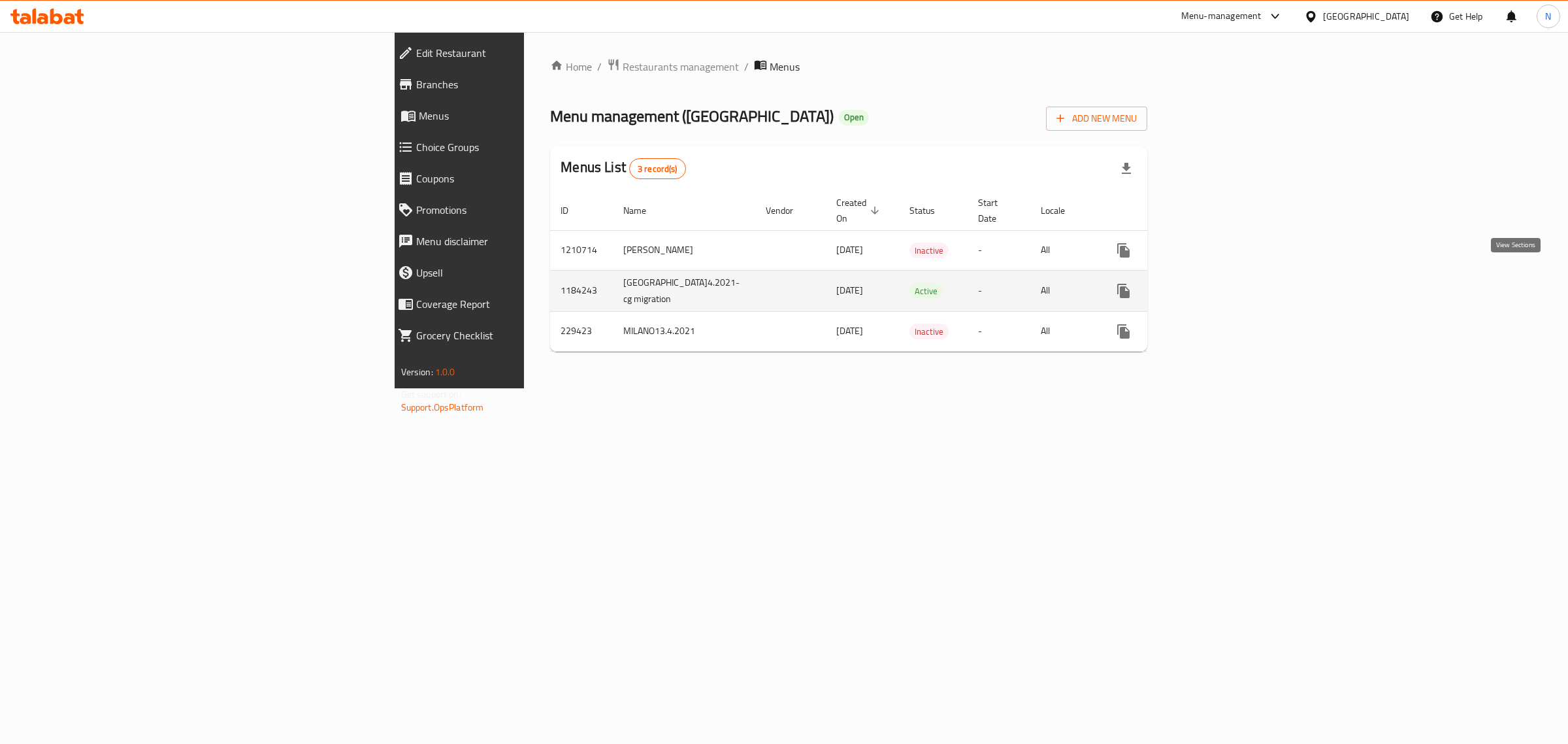
click at [1224, 284] on icon "enhanced table" at bounding box center [1217, 290] width 12 height 12
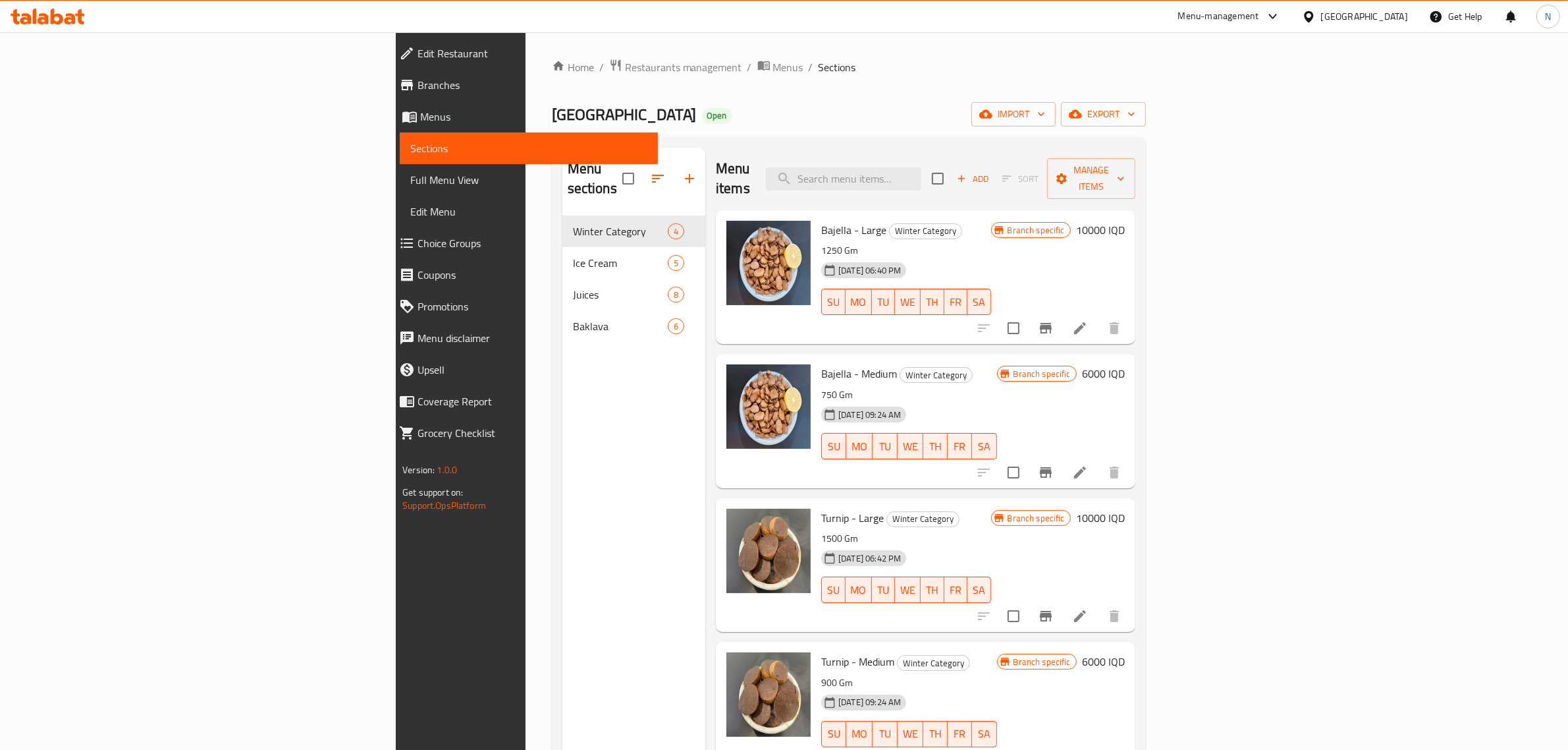
click at [418, 84] on span "Branches" at bounding box center [533, 85] width 230 height 16
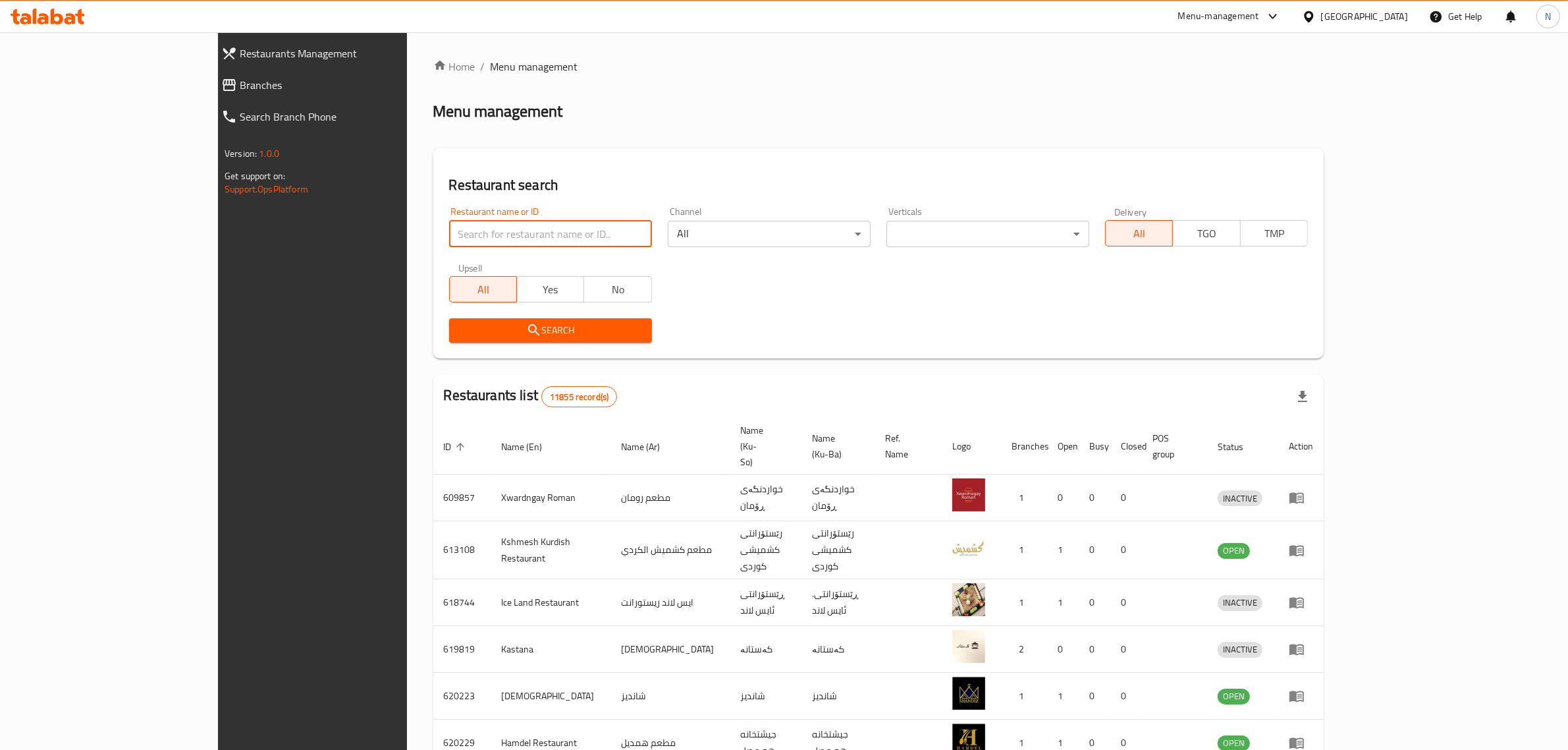
click at [506, 234] on input "search" at bounding box center [550, 234] width 203 height 26
paste input "Milano"
type input "Milano"
click at [527, 318] on button "Search" at bounding box center [550, 330] width 203 height 25
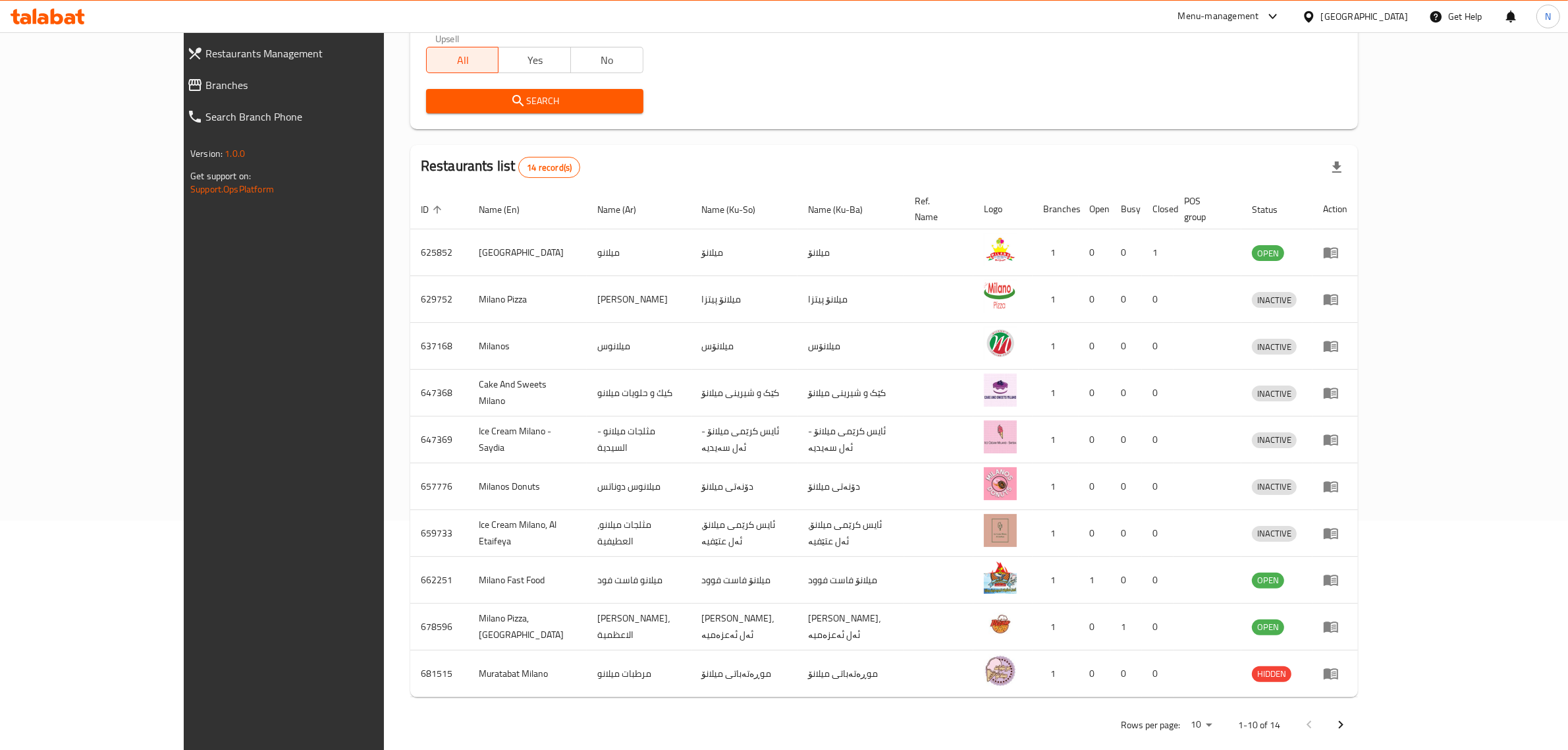
scroll to position [231, 0]
click at [1349, 715] on icon "Next page" at bounding box center [1341, 723] width 16 height 16
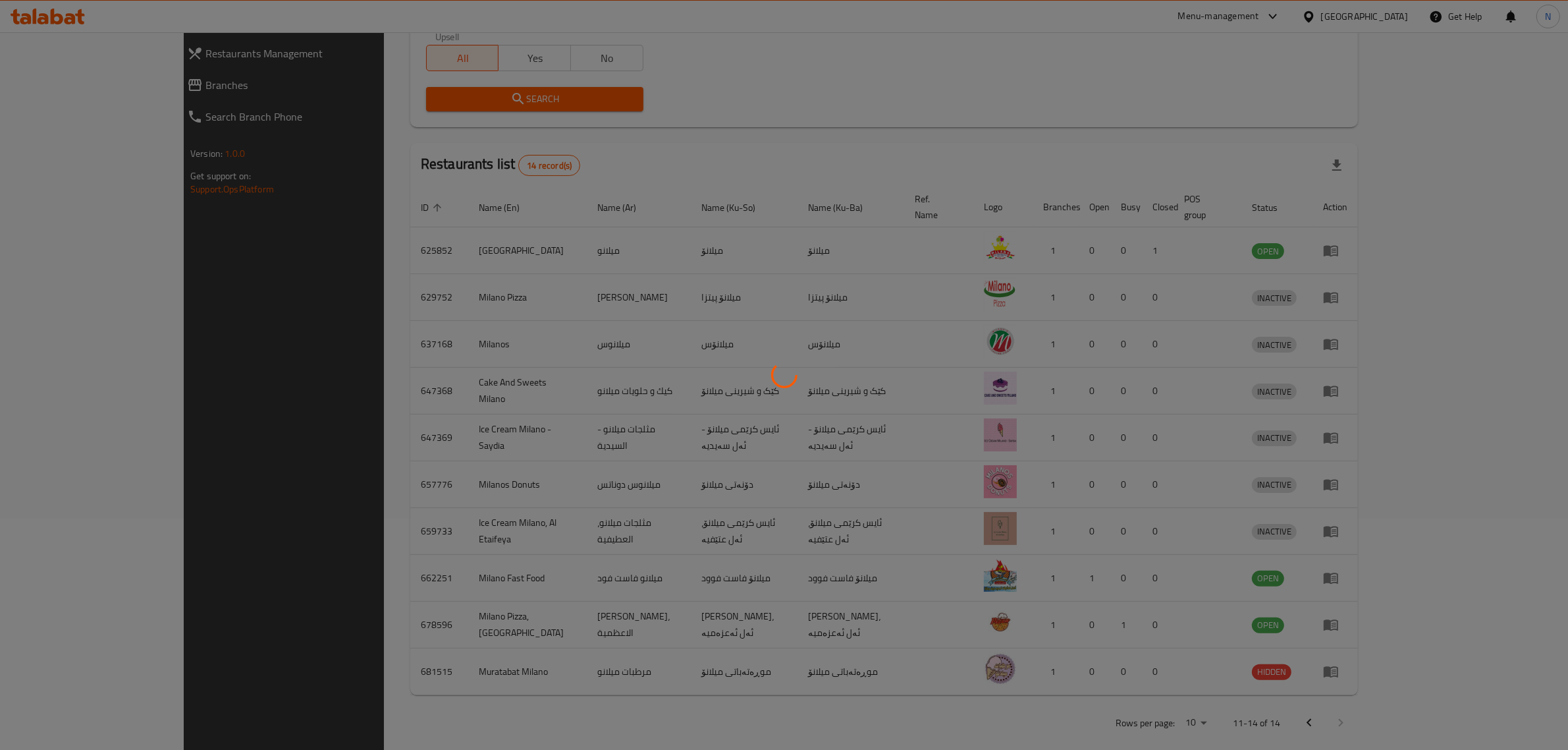
scroll to position [0, 0]
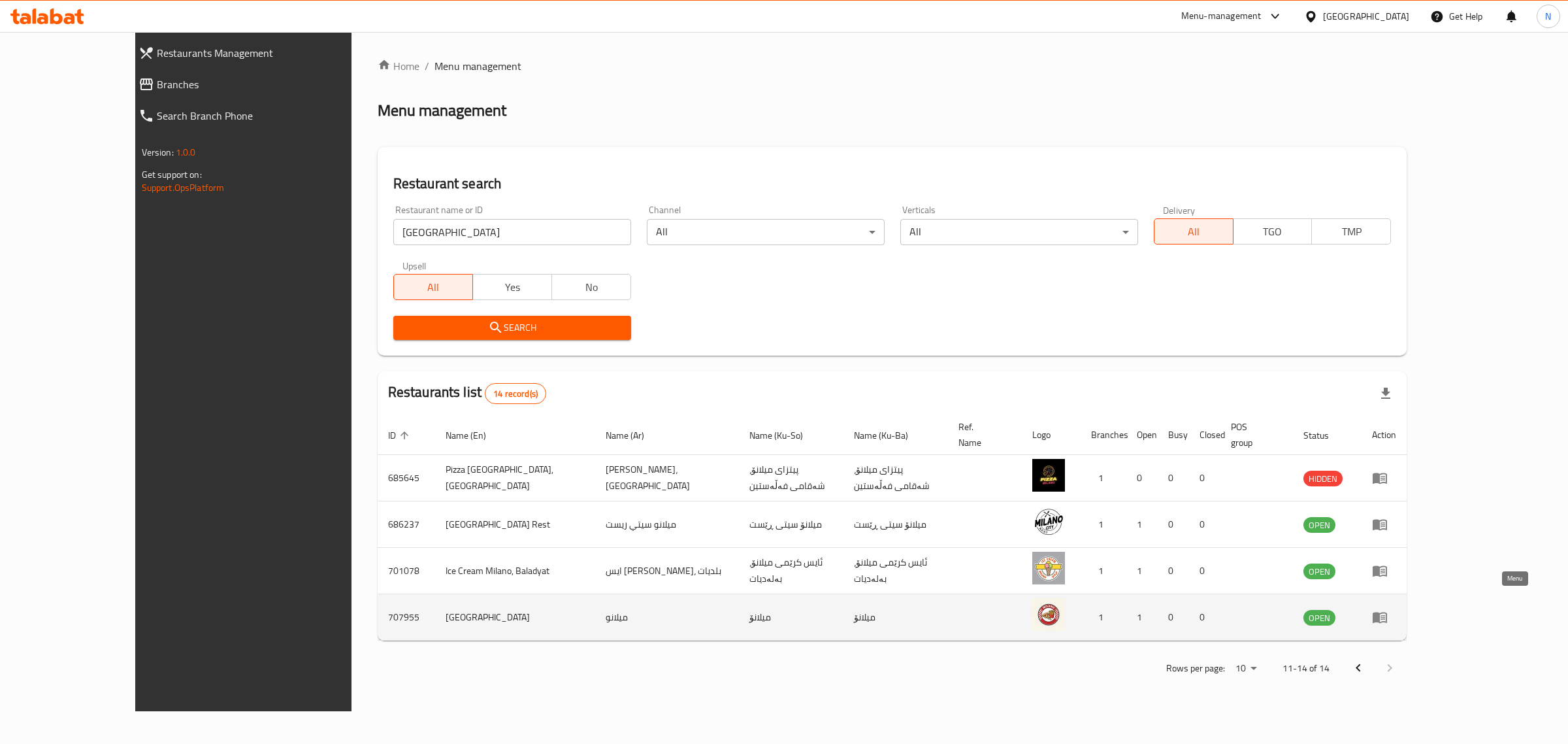
click at [1387, 609] on icon "enhanced table" at bounding box center [1379, 617] width 16 height 16
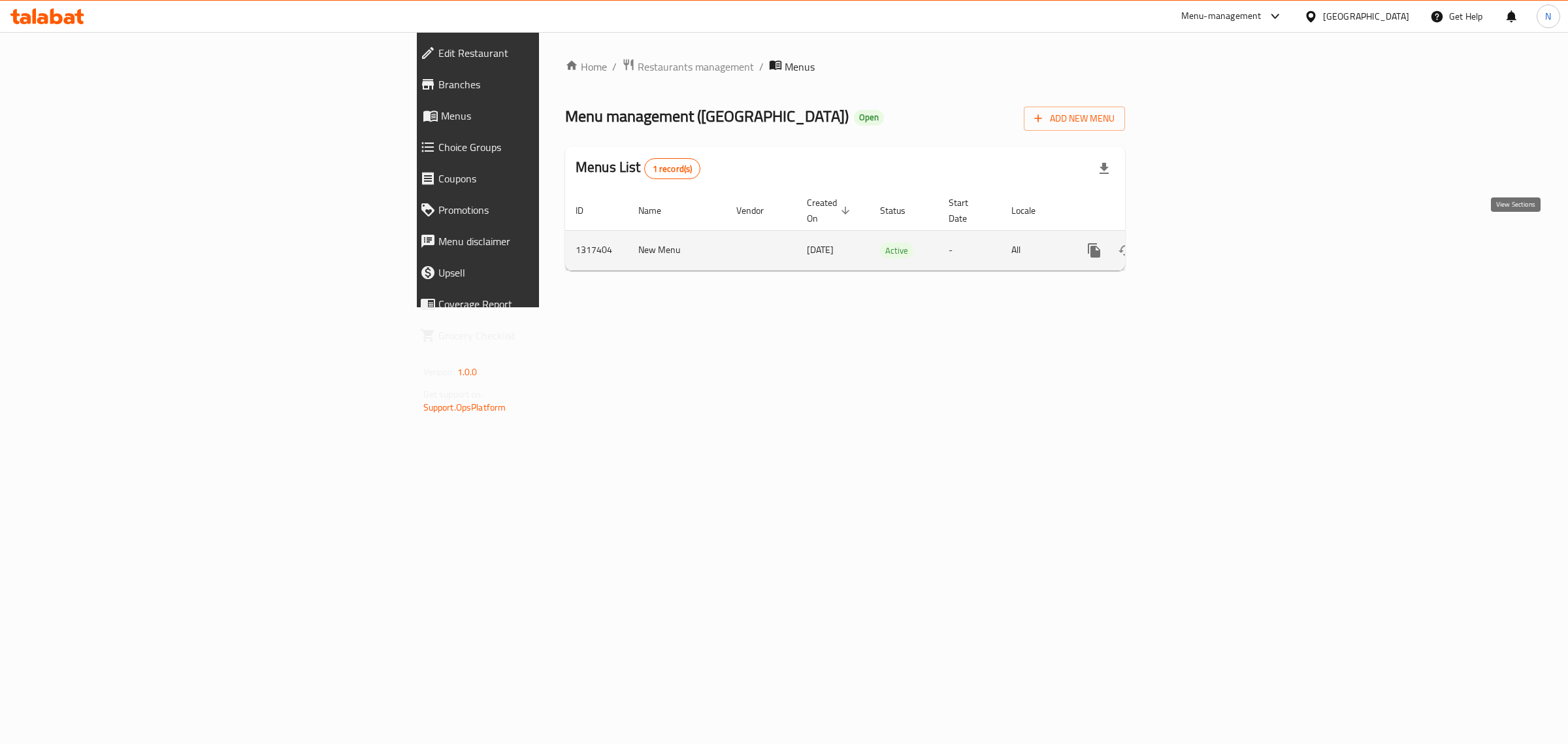
click at [1204, 235] on link "enhanced table" at bounding box center [1188, 251] width 32 height 32
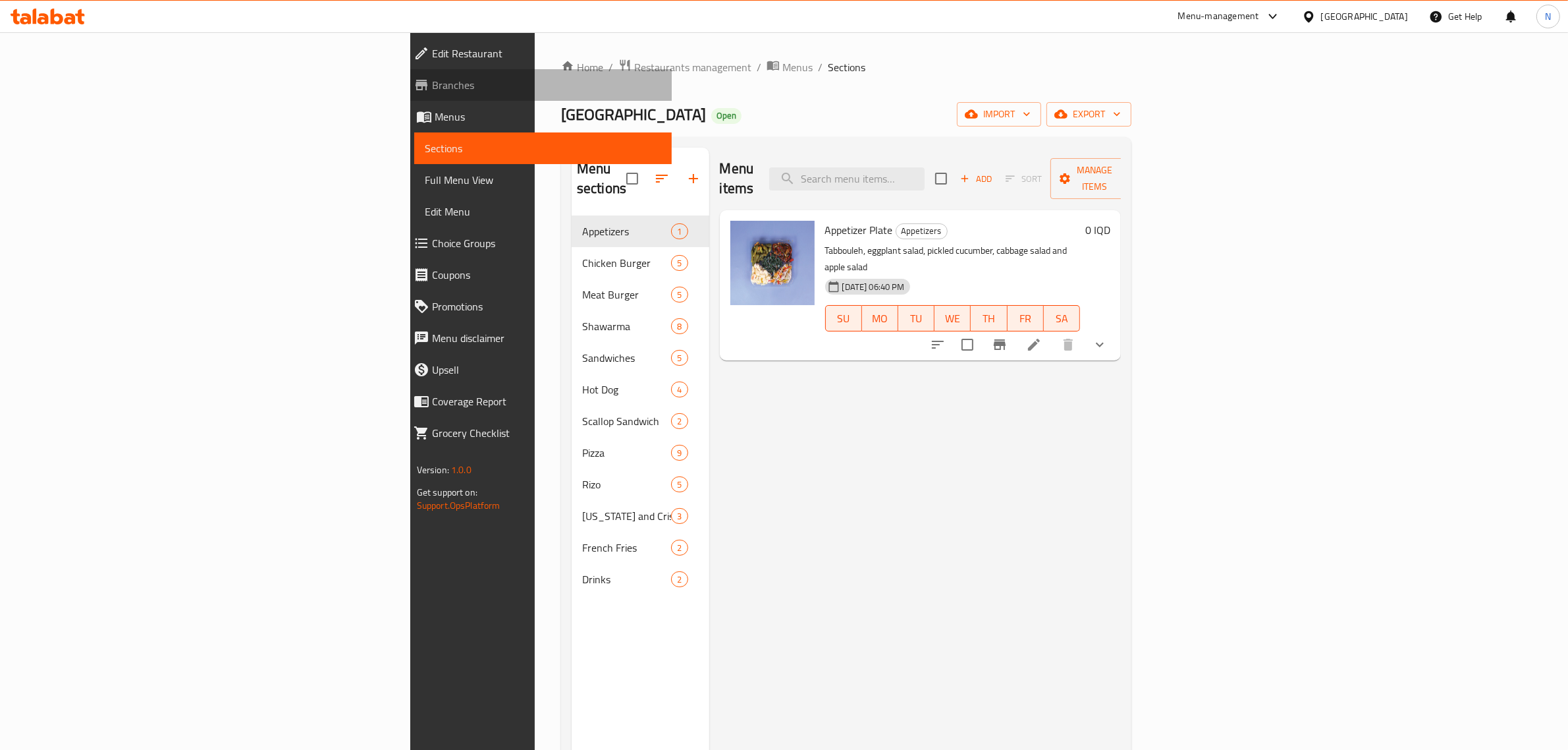
click at [432, 86] on span "Branches" at bounding box center [547, 85] width 230 height 16
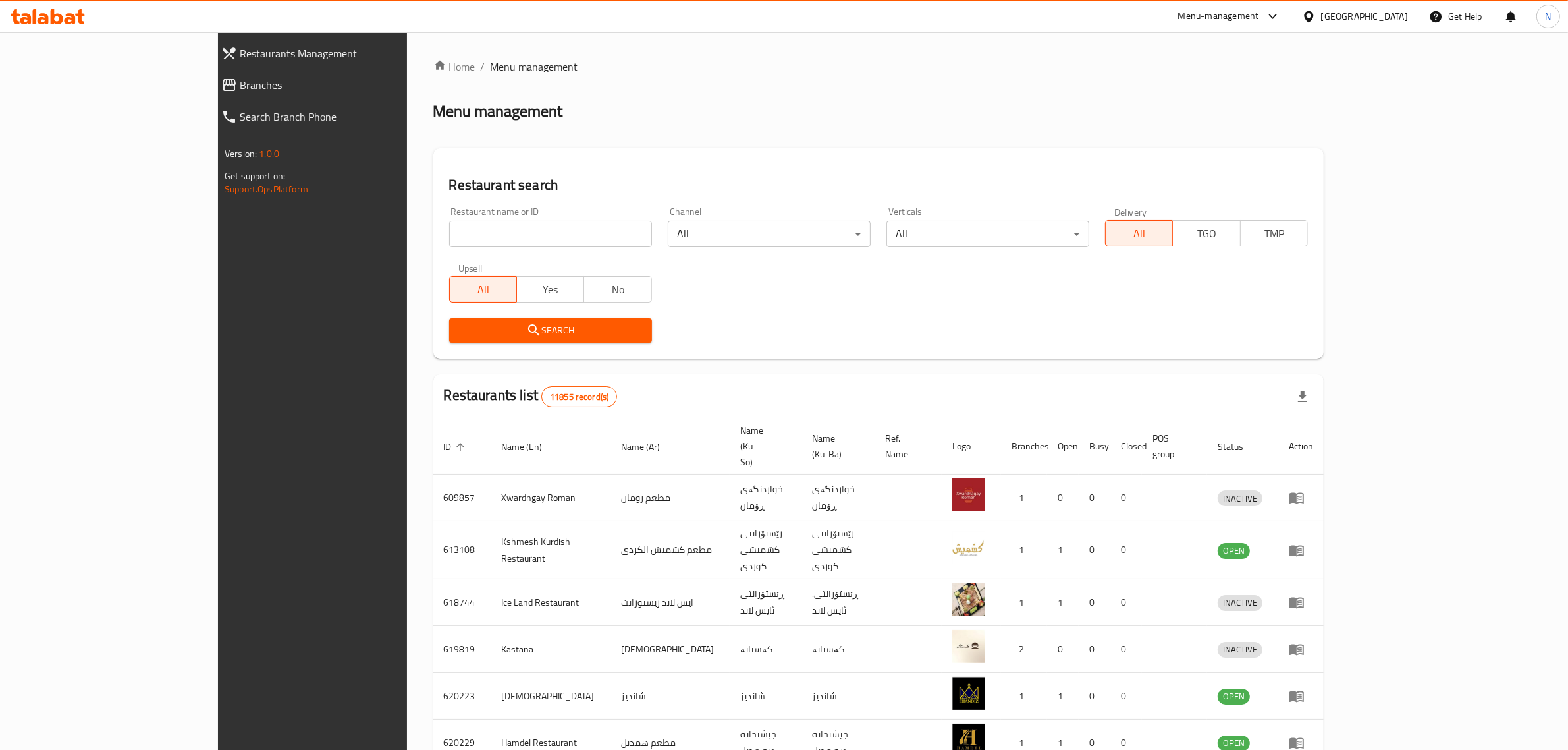
click at [565, 239] on input "search" at bounding box center [550, 234] width 203 height 26
paste input "Add Burger"
type input "Add Burger"
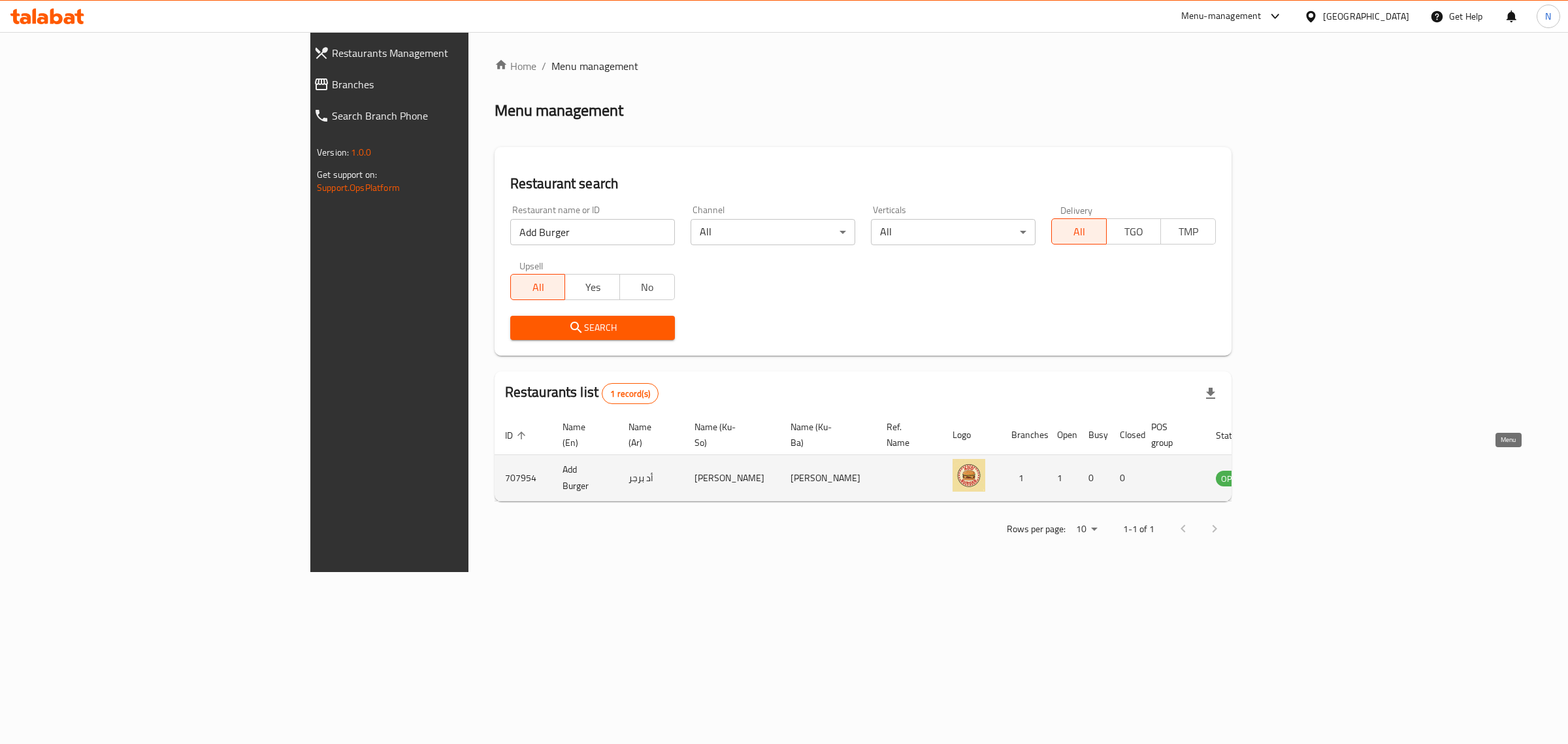
click at [1309, 470] on link "enhanced table" at bounding box center [1297, 477] width 24 height 16
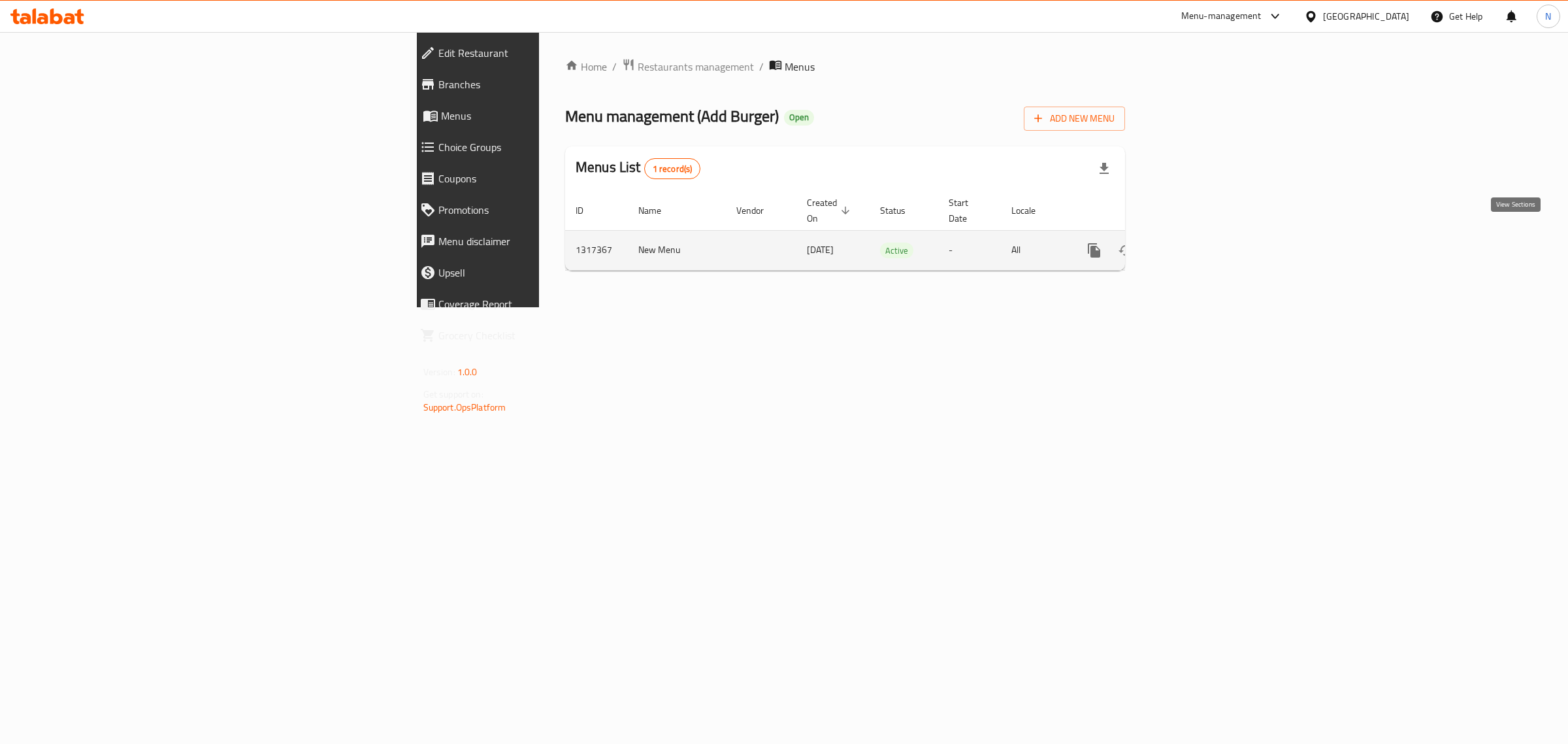
click at [1196, 242] on icon "enhanced table" at bounding box center [1188, 250] width 16 height 16
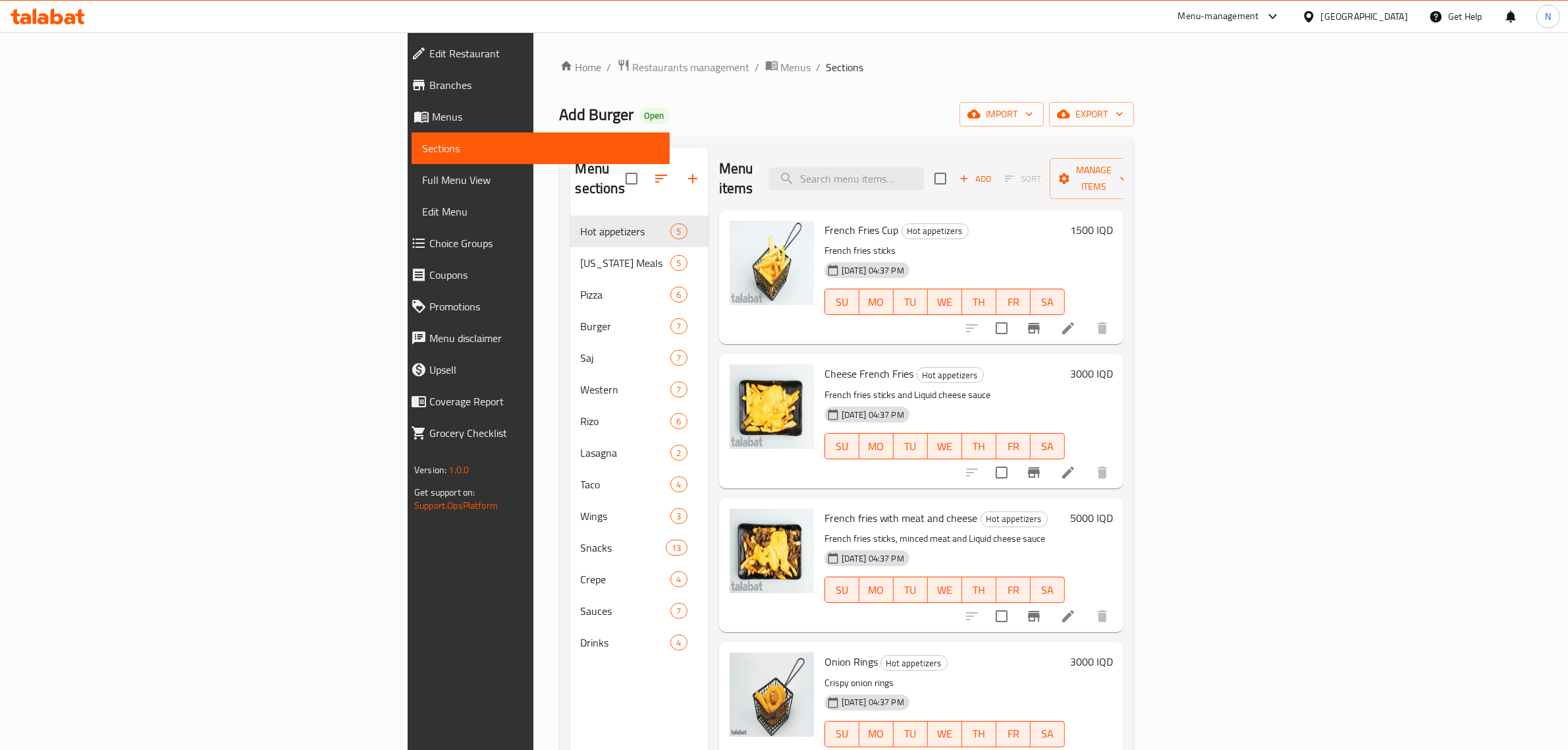
click at [429, 89] on span "Branches" at bounding box center [544, 85] width 230 height 16
